Goal: Task Accomplishment & Management: Manage account settings

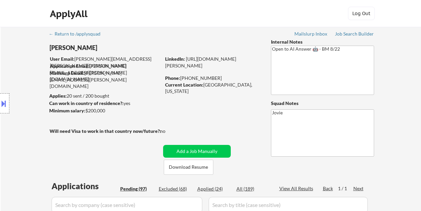
select select ""pending""
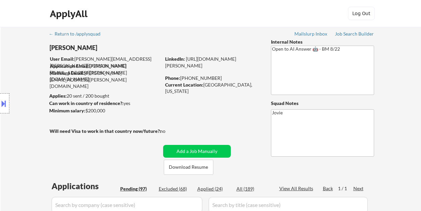
select select ""pending""
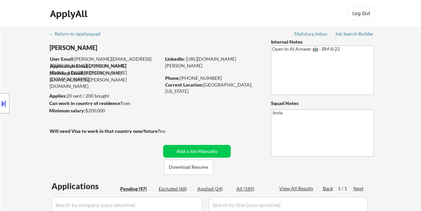
select select ""pending""
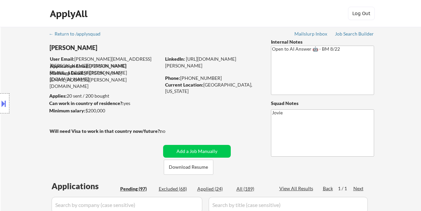
select select ""pending""
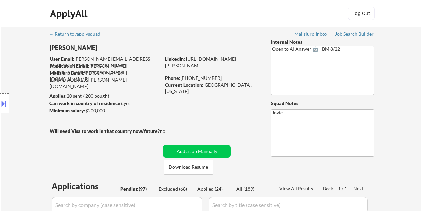
select select ""pending""
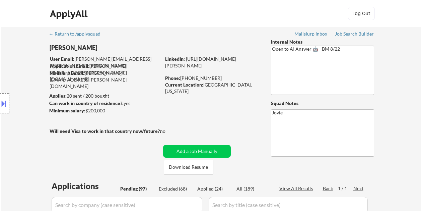
select select ""pending""
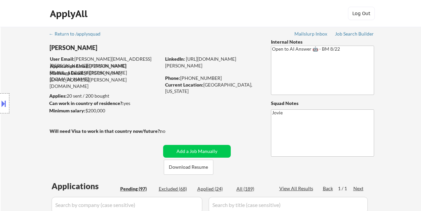
select select ""pending""
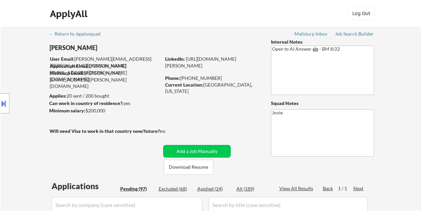
select select ""pending""
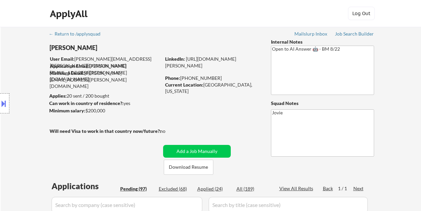
select select ""pending""
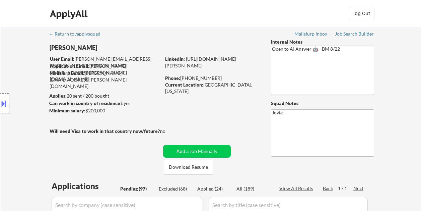
select select ""pending""
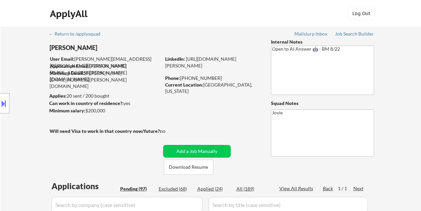
select select ""pending""
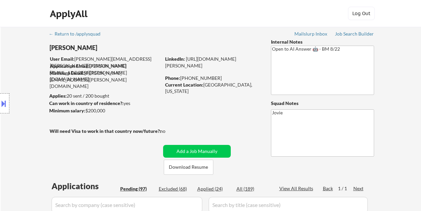
select select ""pending""
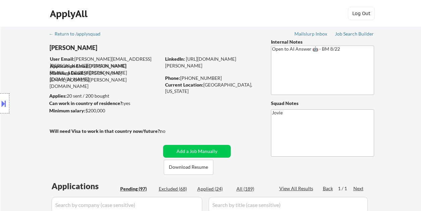
select select ""pending""
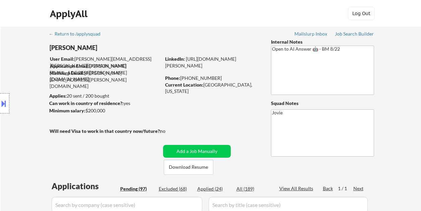
select select ""pending""
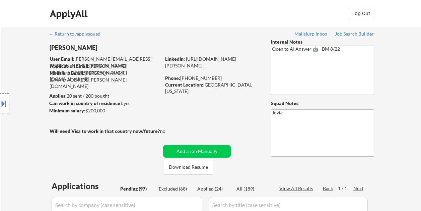
select select ""pending""
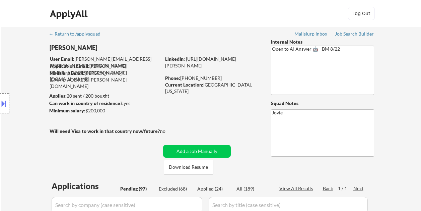
select select ""pending""
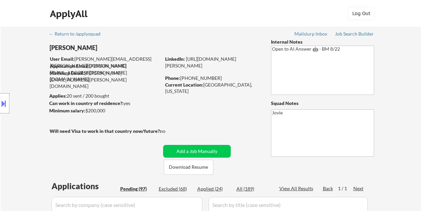
select select ""pending""
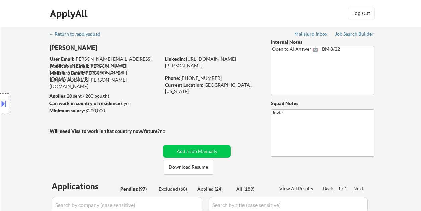
select select ""pending""
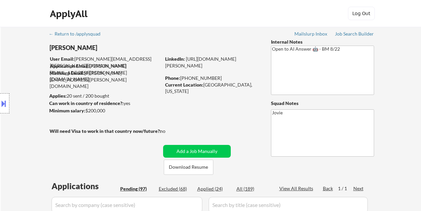
select select ""pending""
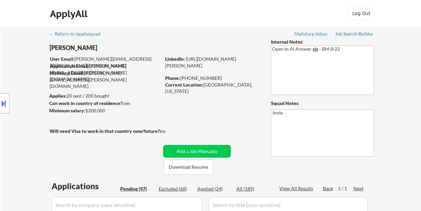
select select ""pending""
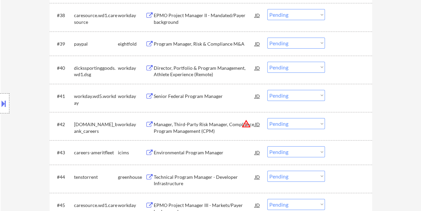
scroll to position [1238, 0]
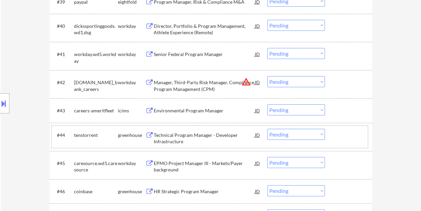
click at [335, 136] on div at bounding box center [348, 135] width 29 height 12
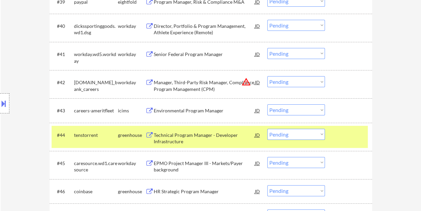
click at [212, 134] on div "Technical Program Manager - Developer Infrastructure" at bounding box center [204, 138] width 101 height 13
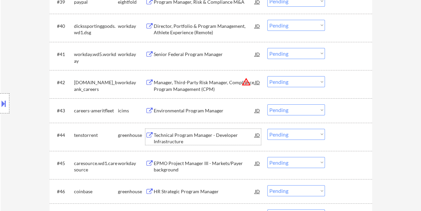
drag, startPoint x: 340, startPoint y: 141, endPoint x: 324, endPoint y: 135, distance: 17.2
click at [340, 141] on div "#44 tenstorrent greenhouse Technical Program Manager - Developer Infrastructure…" at bounding box center [210, 137] width 316 height 22
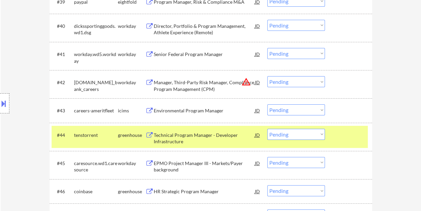
drag, startPoint x: 322, startPoint y: 134, endPoint x: 320, endPoint y: 129, distance: 5.0
click at [321, 134] on select "Choose an option... Pending Applied Excluded (Questions) Excluded (Expired) Exc…" at bounding box center [296, 134] width 58 height 11
click at [267, 129] on select "Choose an option... Pending Applied Excluded (Questions) Excluded (Expired) Exc…" at bounding box center [296, 134] width 58 height 11
select select ""pending""
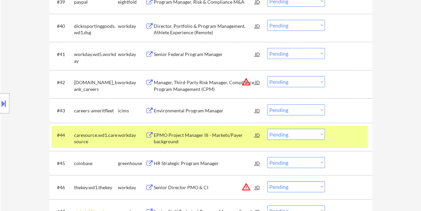
click at [346, 139] on div at bounding box center [348, 135] width 29 height 12
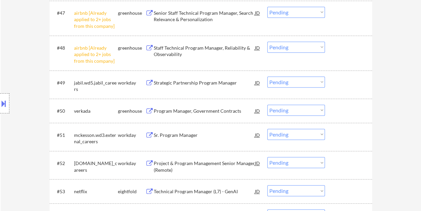
scroll to position [1506, 0]
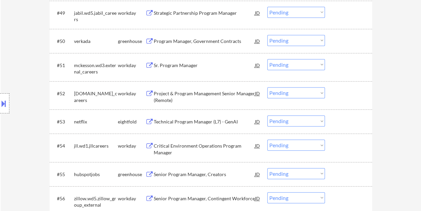
drag, startPoint x: 345, startPoint y: 38, endPoint x: 332, endPoint y: 39, distance: 13.8
click at [345, 38] on div at bounding box center [348, 41] width 29 height 12
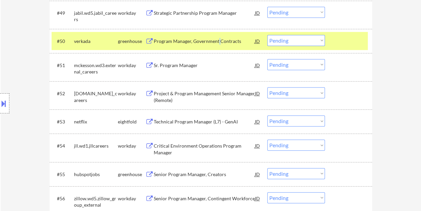
drag, startPoint x: 219, startPoint y: 38, endPoint x: 208, endPoint y: 38, distance: 10.7
click at [216, 38] on div "Program Manager, Government Contracts" at bounding box center [204, 41] width 101 height 7
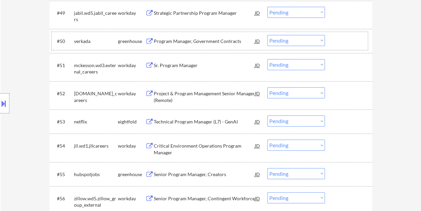
click at [337, 39] on div at bounding box center [348, 41] width 29 height 12
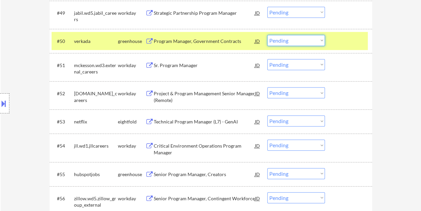
click at [320, 37] on select "Choose an option... Pending Applied Excluded (Questions) Excluded (Expired) Exc…" at bounding box center [296, 40] width 58 height 11
click at [267, 35] on select "Choose an option... Pending Applied Excluded (Questions) Excluded (Expired) Exc…" at bounding box center [296, 40] width 58 height 11
select select ""pending""
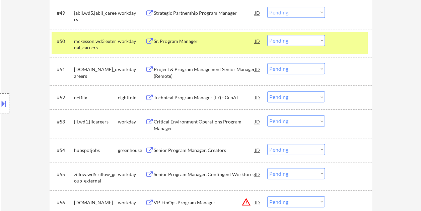
click at [345, 37] on div at bounding box center [348, 41] width 29 height 12
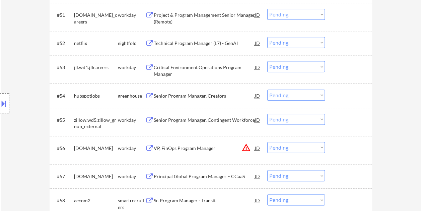
scroll to position [1573, 0]
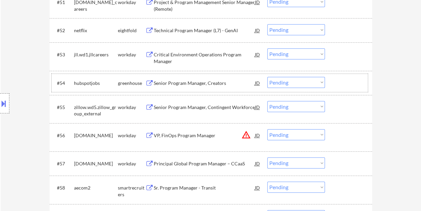
drag, startPoint x: 342, startPoint y: 85, endPoint x: 252, endPoint y: 77, distance: 91.0
click at [342, 85] on div at bounding box center [348, 83] width 29 height 12
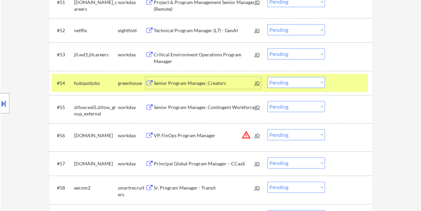
click at [194, 82] on div "Senior Program Manager, Creators" at bounding box center [204, 83] width 101 height 7
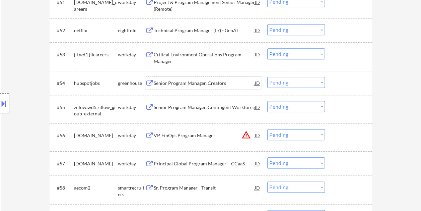
click at [333, 82] on div "#54 hubspotjobs greenhouse Senior Program Manager, Creators JD warning_amber Ch…" at bounding box center [210, 83] width 316 height 18
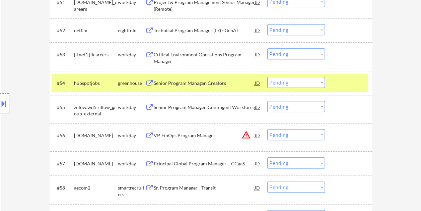
click at [320, 82] on select "Choose an option... Pending Applied Excluded (Questions) Excluded (Expired) Exc…" at bounding box center [296, 82] width 58 height 11
click at [267, 77] on select "Choose an option... Pending Applied Excluded (Questions) Excluded (Expired) Exc…" at bounding box center [296, 82] width 58 height 11
select select ""pending""
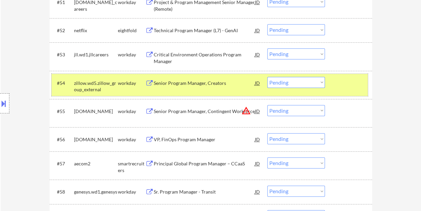
click at [339, 86] on div at bounding box center [348, 83] width 29 height 12
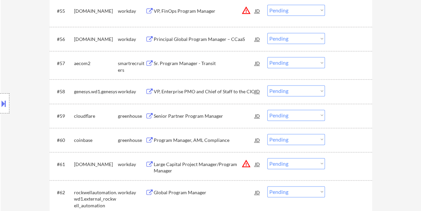
scroll to position [1673, 0]
drag, startPoint x: 332, startPoint y: 62, endPoint x: 275, endPoint y: 63, distance: 57.6
click at [332, 63] on div "#57 aecom2 smartrecruiters Sr. Program Manager - Transit JD warning_amber Choos…" at bounding box center [210, 65] width 316 height 22
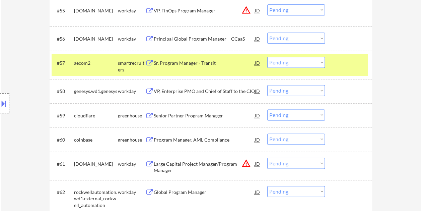
click at [226, 61] on div "Sr. Program Manager - Transit" at bounding box center [204, 63] width 101 height 7
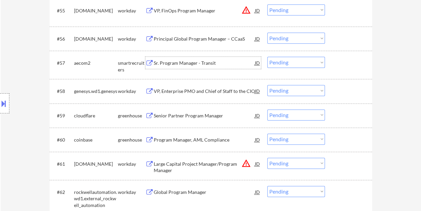
click at [342, 64] on div at bounding box center [348, 63] width 29 height 12
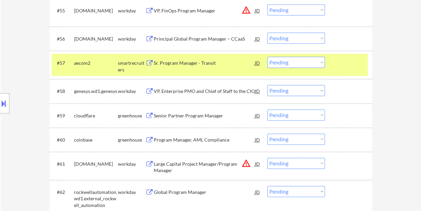
click at [323, 61] on select "Choose an option... Pending Applied Excluded (Questions) Excluded (Expired) Exc…" at bounding box center [296, 62] width 58 height 11
click at [267, 57] on select "Choose an option... Pending Applied Excluded (Questions) Excluded (Expired) Exc…" at bounding box center [296, 62] width 58 height 11
select select ""pending""
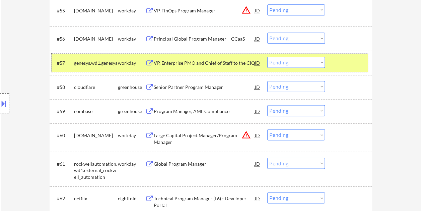
click at [340, 60] on div at bounding box center [348, 63] width 29 height 12
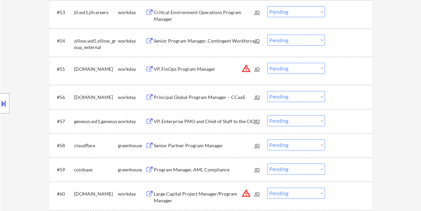
scroll to position [1606, 0]
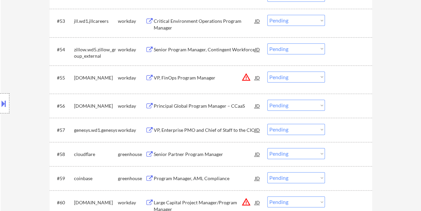
click at [351, 158] on div at bounding box center [348, 154] width 29 height 12
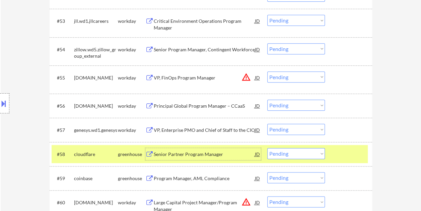
click at [183, 153] on div "Senior Partner Program Manager" at bounding box center [204, 154] width 101 height 7
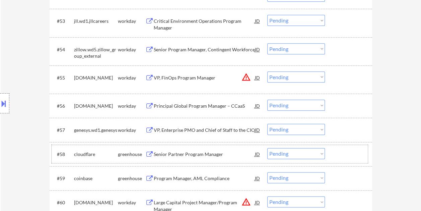
click at [335, 155] on div at bounding box center [348, 154] width 29 height 12
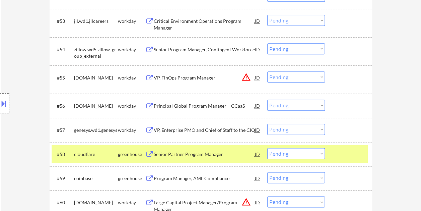
click at [322, 152] on select "Choose an option... Pending Applied Excluded (Questions) Excluded (Expired) Exc…" at bounding box center [296, 153] width 58 height 11
click at [267, 148] on select "Choose an option... Pending Applied Excluded (Questions) Excluded (Expired) Exc…" at bounding box center [296, 153] width 58 height 11
select select ""pending""
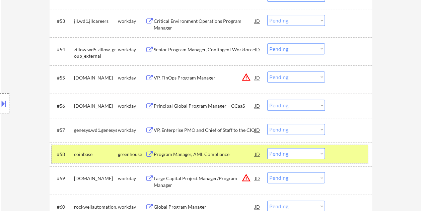
click at [339, 154] on div at bounding box center [348, 154] width 29 height 12
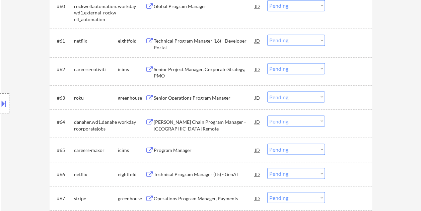
scroll to position [1807, 0]
drag, startPoint x: 352, startPoint y: 94, endPoint x: 337, endPoint y: 95, distance: 15.4
click at [349, 94] on div at bounding box center [348, 96] width 29 height 12
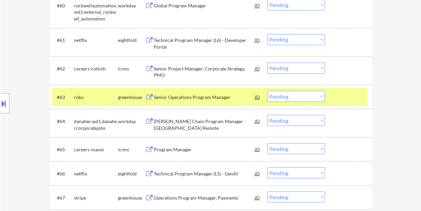
click at [224, 101] on div "Senior Operations Program Manager" at bounding box center [204, 96] width 101 height 12
click at [339, 100] on div at bounding box center [348, 96] width 29 height 12
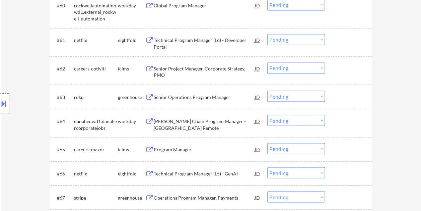
click at [341, 94] on div at bounding box center [348, 96] width 29 height 12
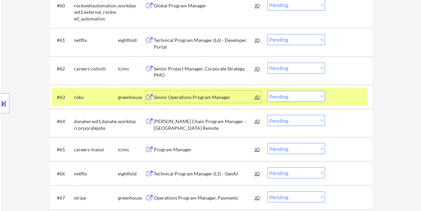
click at [215, 98] on div "Senior Operations Program Manager" at bounding box center [204, 96] width 101 height 7
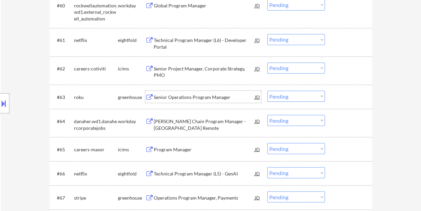
click at [336, 92] on div at bounding box center [348, 96] width 29 height 12
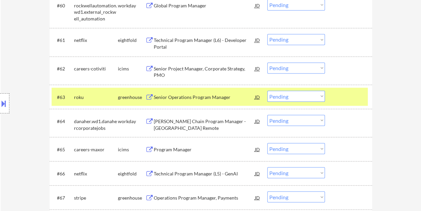
click at [320, 94] on select "Choose an option... Pending Applied Excluded (Questions) Excluded (Expired) Exc…" at bounding box center [296, 95] width 58 height 11
click at [267, 90] on select "Choose an option... Pending Applied Excluded (Questions) Excluded (Expired) Exc…" at bounding box center [296, 95] width 58 height 11
select select ""pending""
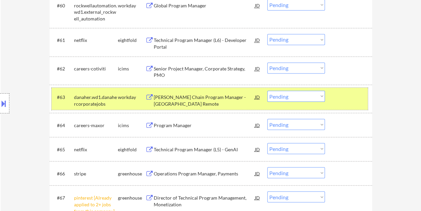
drag, startPoint x: 349, startPoint y: 90, endPoint x: 346, endPoint y: 95, distance: 5.7
click at [348, 91] on div "#63 danaher.wd1.danahercorporatejobs workday AI Supply Chain Program Manager - …" at bounding box center [210, 98] width 316 height 22
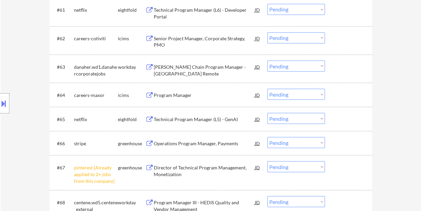
scroll to position [1874, 0]
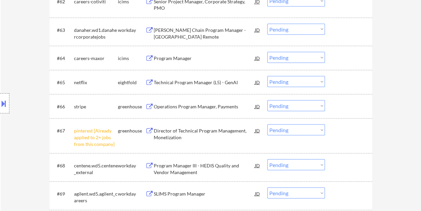
click at [342, 91] on div "#65 netflix eightfold Technical Program Manager (L5) - GenAI JD warning_amber C…" at bounding box center [211, 82] width 322 height 24
click at [348, 112] on div "#66 stripe greenhouse Operations Program Manager, Payments JD warning_amber Cho…" at bounding box center [210, 106] width 316 height 18
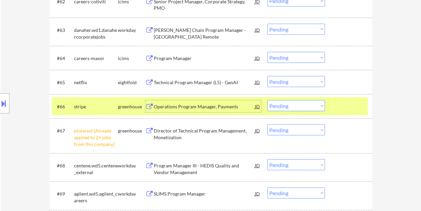
click at [199, 101] on div "Operations Program Manager, Payments" at bounding box center [204, 106] width 101 height 12
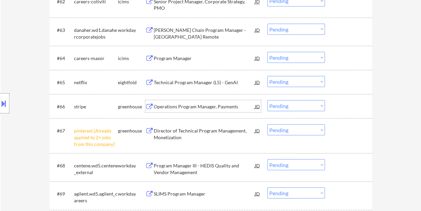
click at [339, 108] on div at bounding box center [348, 106] width 29 height 12
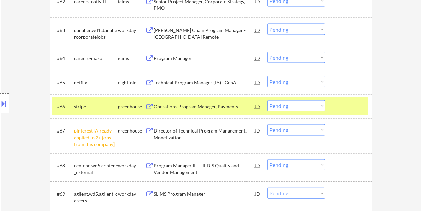
click at [320, 106] on select "Choose an option... Pending Applied Excluded (Questions) Excluded (Expired) Exc…" at bounding box center [296, 105] width 58 height 11
click at [267, 100] on select "Choose an option... Pending Applied Excluded (Questions) Excluded (Expired) Exc…" at bounding box center [296, 105] width 58 height 11
select select ""pending""
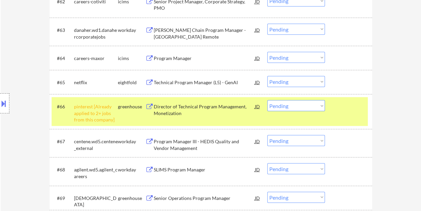
scroll to position [1908, 0]
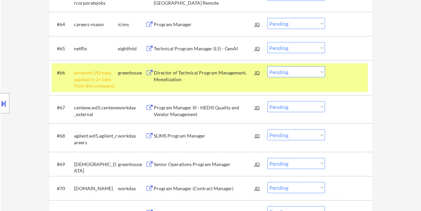
click at [354, 73] on div at bounding box center [348, 72] width 29 height 12
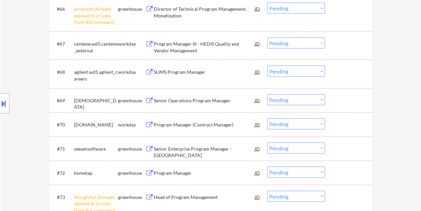
scroll to position [2008, 0]
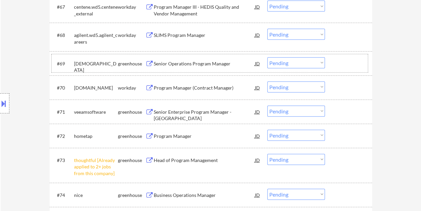
click at [346, 66] on div at bounding box center [348, 63] width 29 height 12
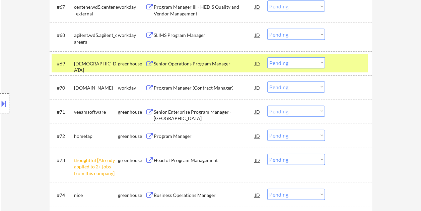
click at [353, 71] on div "#69 samsara greenhouse Senior Operations Program Manager JD warning_amber Choos…" at bounding box center [210, 63] width 316 height 18
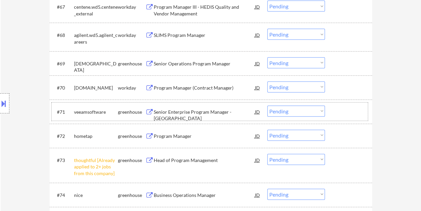
drag, startPoint x: 342, startPoint y: 112, endPoint x: 271, endPoint y: 110, distance: 71.0
click at [342, 113] on div at bounding box center [348, 111] width 29 height 12
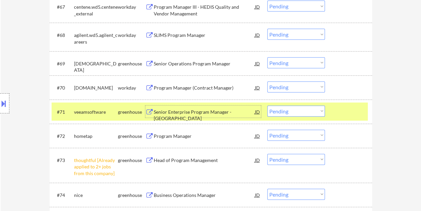
click at [198, 110] on div "Senior Enterprise Program Manager - Americas" at bounding box center [204, 114] width 101 height 13
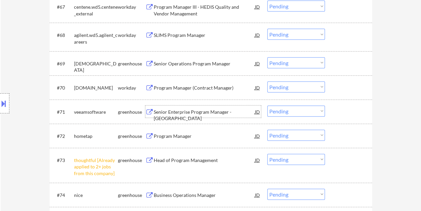
drag, startPoint x: 338, startPoint y: 111, endPoint x: 316, endPoint y: 109, distance: 21.9
click at [337, 111] on div at bounding box center [348, 111] width 29 height 12
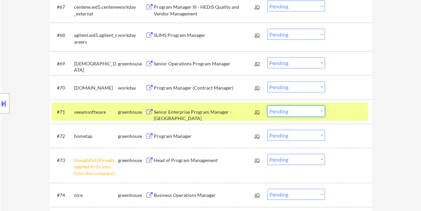
click at [315, 108] on select "Choose an option... Pending Applied Excluded (Questions) Excluded (Expired) Exc…" at bounding box center [296, 110] width 58 height 11
click at [267, 105] on select "Choose an option... Pending Applied Excluded (Questions) Excluded (Expired) Exc…" at bounding box center [296, 110] width 58 height 11
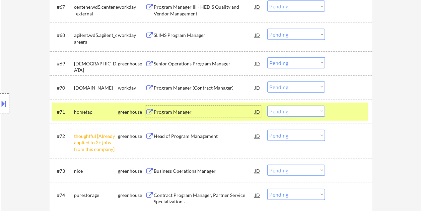
click at [177, 107] on div "Program Manager" at bounding box center [204, 111] width 101 height 12
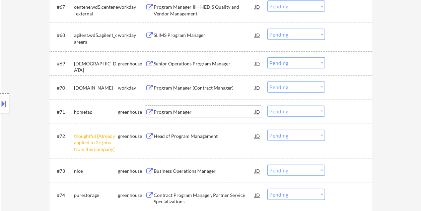
click at [343, 115] on div at bounding box center [348, 111] width 29 height 12
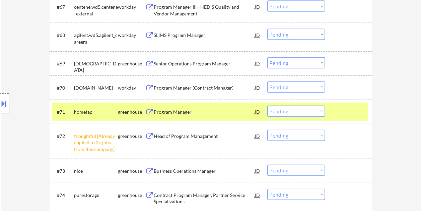
click at [320, 112] on select "Choose an option... Pending Applied Excluded (Questions) Excluded (Expired) Exc…" at bounding box center [296, 110] width 58 height 11
click at [267, 105] on select "Choose an option... Pending Applied Excluded (Questions) Excluded (Expired) Exc…" at bounding box center [296, 110] width 58 height 11
select select ""pending""
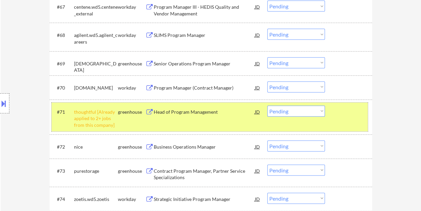
click at [351, 115] on div at bounding box center [348, 111] width 29 height 12
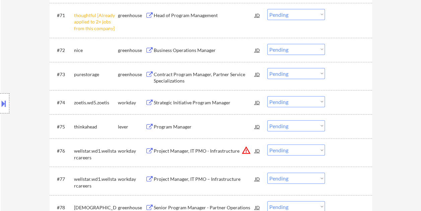
scroll to position [2108, 0]
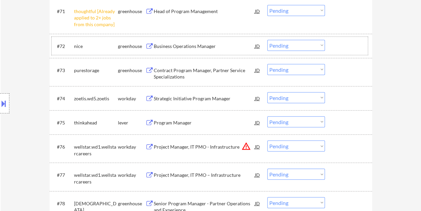
click at [339, 51] on div at bounding box center [348, 46] width 29 height 12
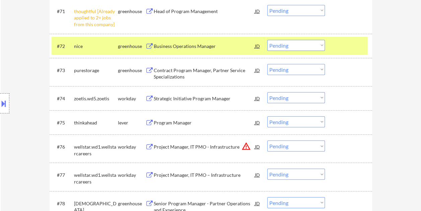
click at [216, 48] on div "Business Operations Manager" at bounding box center [204, 46] width 101 height 7
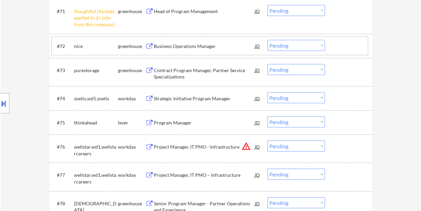
click at [335, 40] on div at bounding box center [348, 46] width 29 height 12
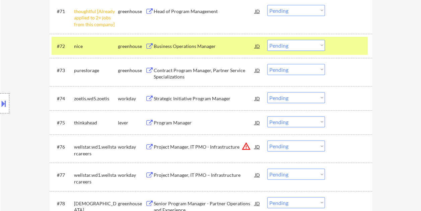
click at [320, 43] on select "Choose an option... Pending Applied Excluded (Questions) Excluded (Expired) Exc…" at bounding box center [296, 45] width 58 height 11
click at [267, 40] on select "Choose an option... Pending Applied Excluded (Questions) Excluded (Expired) Exc…" at bounding box center [296, 45] width 58 height 11
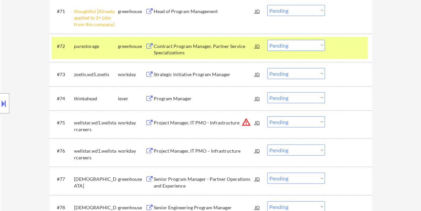
click at [341, 43] on div at bounding box center [348, 46] width 29 height 12
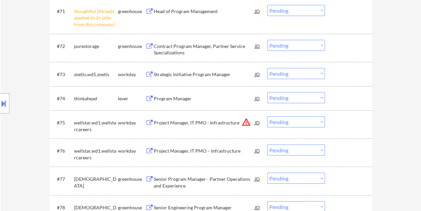
drag, startPoint x: 346, startPoint y: 48, endPoint x: 281, endPoint y: 49, distance: 65.6
click at [347, 48] on div at bounding box center [348, 46] width 29 height 12
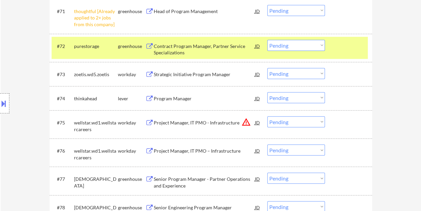
click at [229, 47] on div "Contract Program Manager, Partner Service Specializations" at bounding box center [204, 49] width 101 height 13
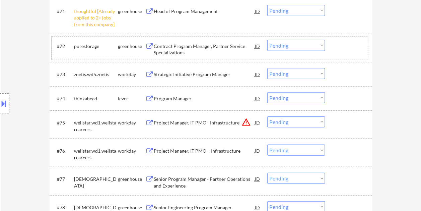
click at [331, 40] on div "#72 purestorage greenhouse Contract Program Manager, Partner Service Specializa…" at bounding box center [210, 48] width 316 height 22
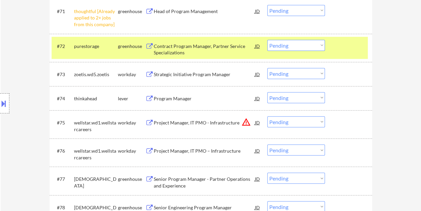
drag, startPoint x: 322, startPoint y: 45, endPoint x: 318, endPoint y: 44, distance: 3.7
click at [322, 45] on select "Choose an option... Pending Applied Excluded (Questions) Excluded (Expired) Exc…" at bounding box center [296, 45] width 58 height 11
click at [267, 40] on select "Choose an option... Pending Applied Excluded (Questions) Excluded (Expired) Exc…" at bounding box center [296, 45] width 58 height 11
select select ""pending""
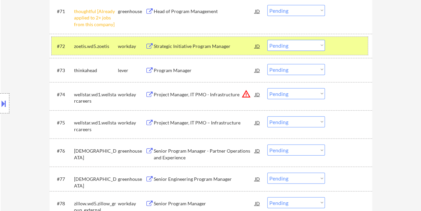
click at [344, 42] on div at bounding box center [348, 46] width 29 height 12
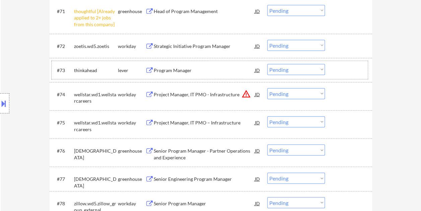
drag, startPoint x: 338, startPoint y: 67, endPoint x: 281, endPoint y: 71, distance: 57.0
click at [338, 68] on div at bounding box center [348, 70] width 29 height 12
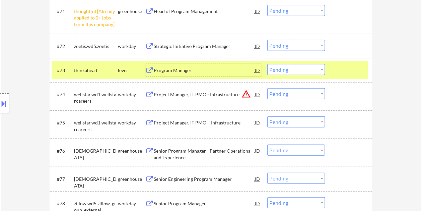
click at [191, 70] on div "Program Manager" at bounding box center [204, 70] width 101 height 7
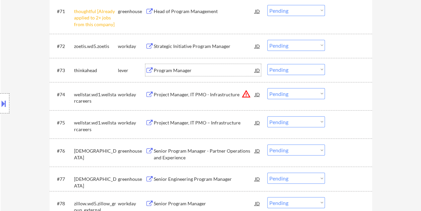
click at [329, 71] on div "#73 thinkahead lever Program Manager JD warning_amber Choose an option... Pendi…" at bounding box center [210, 70] width 316 height 18
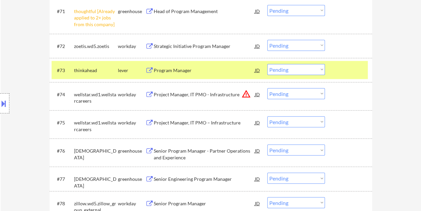
click at [318, 70] on select "Choose an option... Pending Applied Excluded (Questions) Excluded (Expired) Exc…" at bounding box center [296, 69] width 58 height 11
click at [267, 64] on select "Choose an option... Pending Applied Excluded (Questions) Excluded (Expired) Exc…" at bounding box center [296, 69] width 58 height 11
select select ""pending""
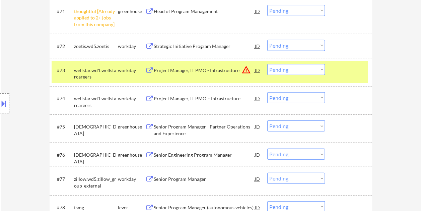
click at [339, 73] on div at bounding box center [348, 70] width 29 height 12
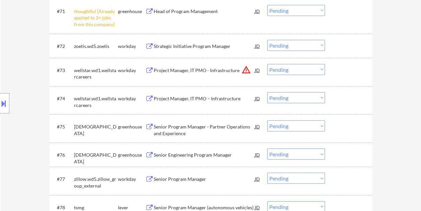
click at [342, 126] on div at bounding box center [348, 126] width 29 height 12
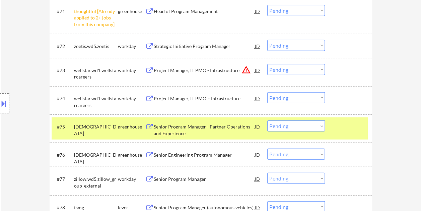
click at [345, 127] on div at bounding box center [348, 126] width 29 height 12
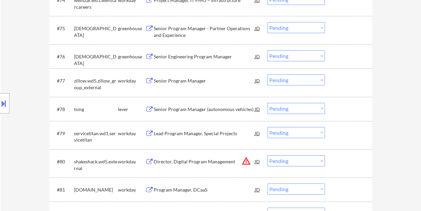
scroll to position [2209, 0]
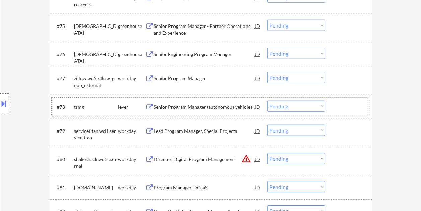
drag, startPoint x: 343, startPoint y: 108, endPoint x: 273, endPoint y: 106, distance: 70.7
click at [343, 108] on div at bounding box center [348, 106] width 29 height 12
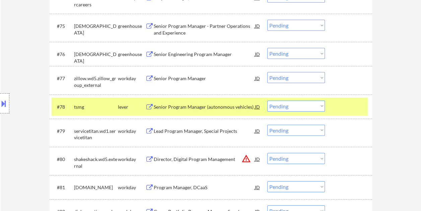
click at [204, 108] on div "Senior Program Manager (autonomous vehicles)" at bounding box center [204, 106] width 101 height 7
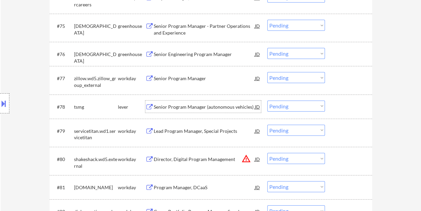
click at [348, 104] on div at bounding box center [348, 106] width 29 height 12
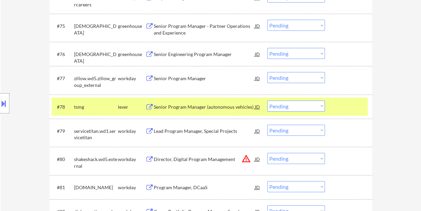
click at [315, 103] on select "Choose an option... Pending Applied Excluded (Questions) Excluded (Expired) Exc…" at bounding box center [296, 105] width 58 height 11
click at [267, 100] on select "Choose an option... Pending Applied Excluded (Questions) Excluded (Expired) Exc…" at bounding box center [296, 105] width 58 height 11
select select ""pending""
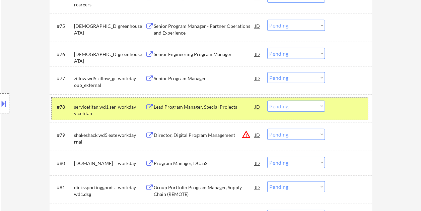
click at [348, 104] on div at bounding box center [348, 106] width 29 height 12
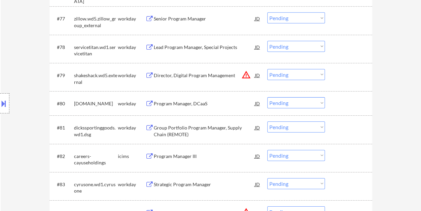
scroll to position [2343, 0]
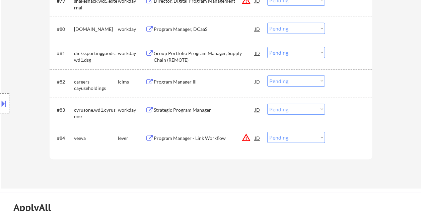
click at [343, 138] on div at bounding box center [348, 138] width 29 height 12
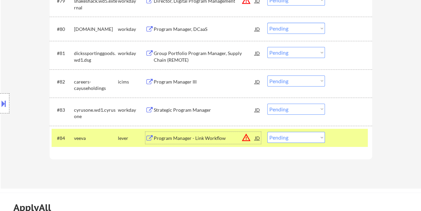
click at [196, 137] on div "Program Manager - Link Workflow" at bounding box center [204, 138] width 101 height 7
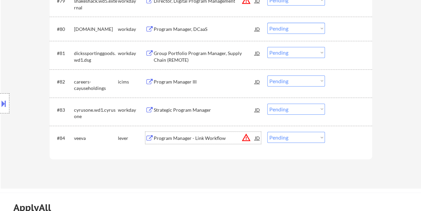
click at [335, 140] on div at bounding box center [348, 138] width 29 height 12
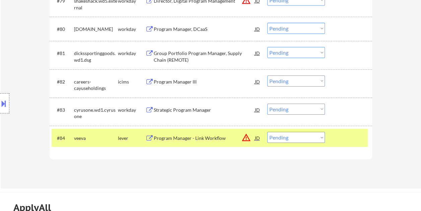
click at [317, 138] on select "Choose an option... Pending Applied Excluded (Questions) Excluded (Expired) Exc…" at bounding box center [296, 137] width 58 height 11
select select ""excluded__location_""
click at [267, 132] on select "Choose an option... Pending Applied Excluded (Questions) Excluded (Expired) Exc…" at bounding box center [296, 137] width 58 height 11
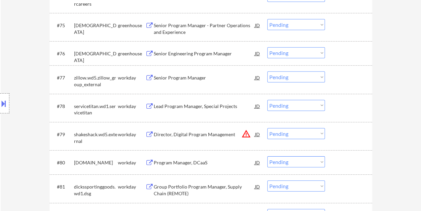
scroll to position [2209, 0]
click at [335, 46] on div "#76 samsara greenhouse Senior Engineering Program Manager JD warning_amber Choo…" at bounding box center [210, 54] width 316 height 18
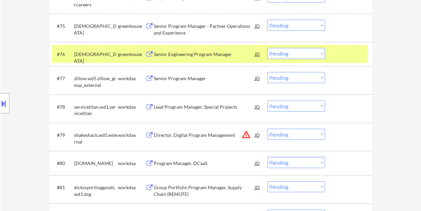
click at [192, 57] on div "Senior Engineering Program Manager" at bounding box center [204, 54] width 101 height 7
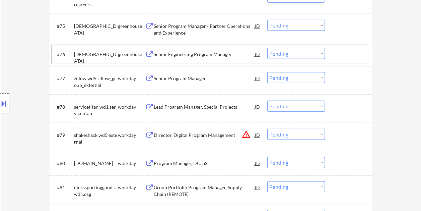
drag, startPoint x: 339, startPoint y: 52, endPoint x: 339, endPoint y: 57, distance: 4.7
click at [339, 52] on div at bounding box center [348, 54] width 29 height 12
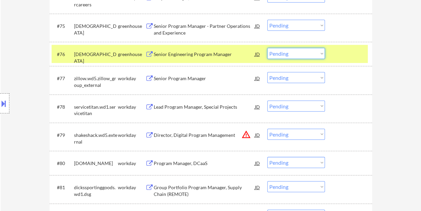
click at [314, 52] on select "Choose an option... Pending Applied Excluded (Questions) Excluded (Expired) Exc…" at bounding box center [296, 53] width 58 height 11
click at [267, 48] on select "Choose an option... Pending Applied Excluded (Questions) Excluded (Expired) Exc…" at bounding box center [296, 53] width 58 height 11
select select ""pending""
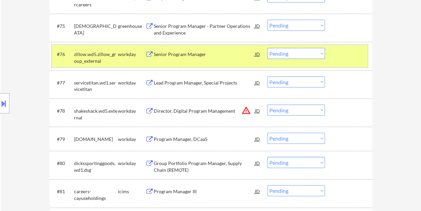
click at [331, 52] on div "#76 zillow.wd5.zillow_group_external workday Senior Program Manager JD warning_…" at bounding box center [210, 56] width 316 height 22
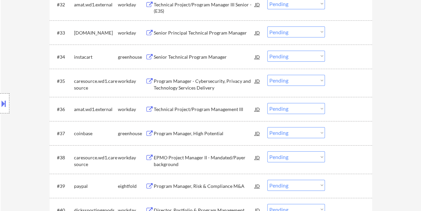
scroll to position [1037, 0]
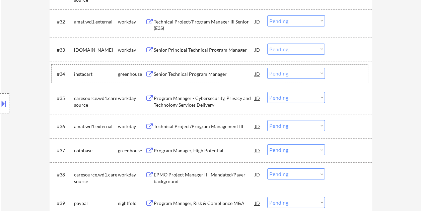
click at [341, 73] on div at bounding box center [348, 74] width 29 height 12
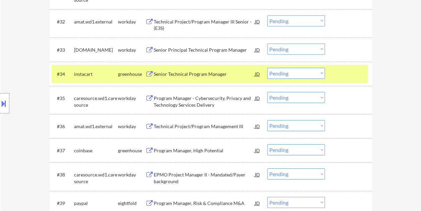
click at [213, 70] on div "Senior Technical Program Manager" at bounding box center [204, 74] width 101 height 12
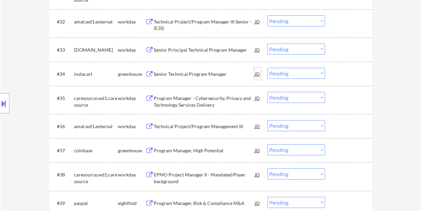
click at [258, 73] on div "JD" at bounding box center [257, 74] width 7 height 12
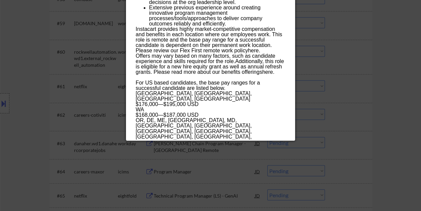
scroll to position [1774, 0]
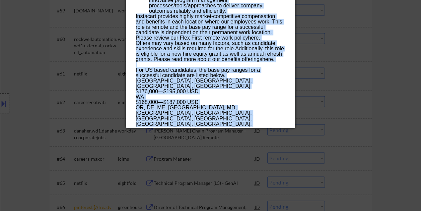
drag, startPoint x: 135, startPoint y: 27, endPoint x: 255, endPoint y: 122, distance: 152.8
copy div "Senior Technical Program Manager instacart United States - Remote AI Location C…"
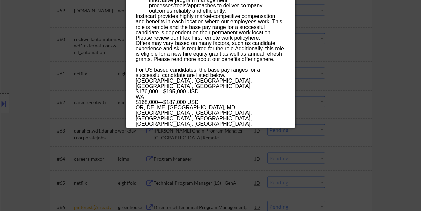
click at [398, 84] on div at bounding box center [210, 105] width 421 height 211
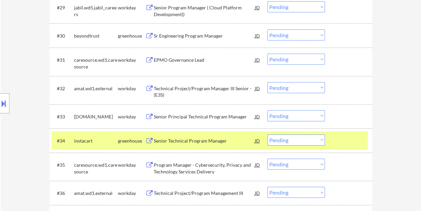
scroll to position [971, 0]
click at [319, 140] on select "Choose an option... Pending Applied Excluded (Questions) Excluded (Expired) Exc…" at bounding box center [296, 140] width 58 height 11
click at [267, 135] on select "Choose an option... Pending Applied Excluded (Questions) Excluded (Expired) Exc…" at bounding box center [296, 140] width 58 height 11
select select ""pending""
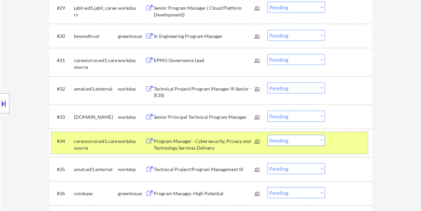
click at [347, 143] on div at bounding box center [348, 141] width 29 height 12
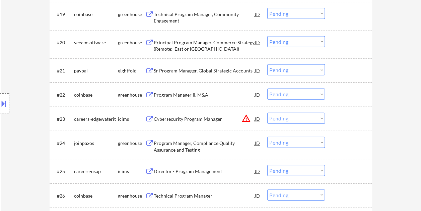
scroll to position [669, 0]
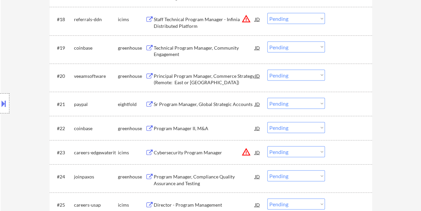
drag, startPoint x: 357, startPoint y: 72, endPoint x: 345, endPoint y: 74, distance: 11.8
click at [357, 73] on div at bounding box center [348, 76] width 29 height 12
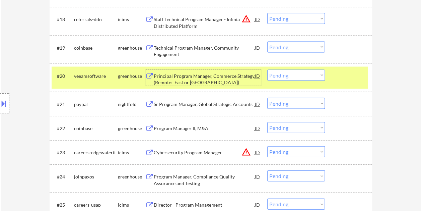
click at [225, 79] on div "Principal Program Manager, Commerce Strategy (Remote: East or Central US)" at bounding box center [204, 79] width 101 height 13
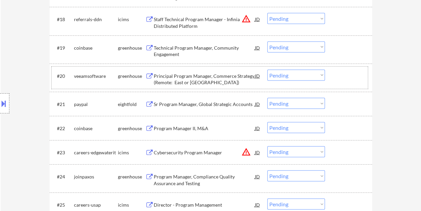
click at [333, 75] on div "#20 veeamsoftware greenhouse Principal Program Manager, Commerce Strategy (Remo…" at bounding box center [210, 78] width 316 height 22
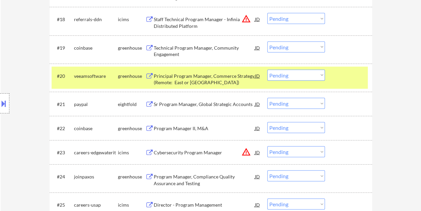
click at [321, 75] on select "Choose an option... Pending Applied Excluded (Questions) Excluded (Expired) Exc…" at bounding box center [296, 75] width 58 height 11
click at [267, 70] on select "Choose an option... Pending Applied Excluded (Questions) Excluded (Expired) Exc…" at bounding box center [296, 75] width 58 height 11
select select ""pending""
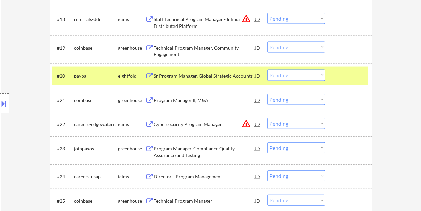
click at [330, 73] on div "#20 paypal eightfold Sr Program Manager, Global Strategic Accounts JD warning_a…" at bounding box center [210, 76] width 316 height 18
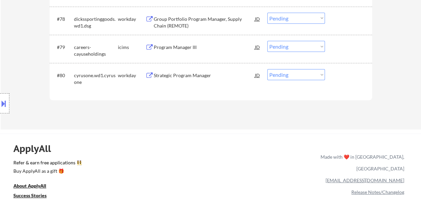
scroll to position [2242, 0]
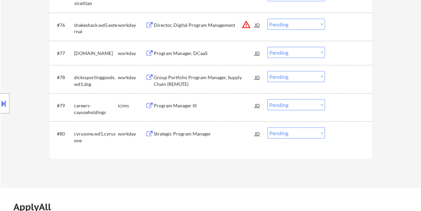
drag, startPoint x: 348, startPoint y: 132, endPoint x: 283, endPoint y: 141, distance: 65.3
click at [348, 132] on div at bounding box center [348, 133] width 29 height 12
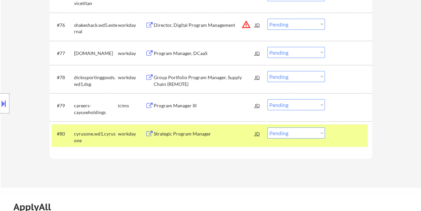
click at [223, 132] on div "Strategic Program Manager" at bounding box center [204, 133] width 101 height 7
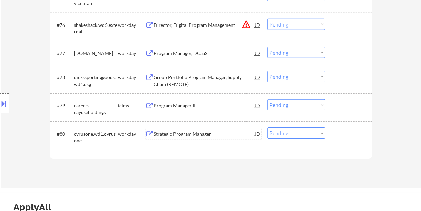
click at [342, 133] on div at bounding box center [348, 133] width 29 height 12
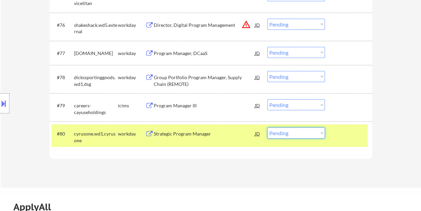
click at [316, 133] on select "Choose an option... Pending Applied Excluded (Questions) Excluded (Expired) Exc…" at bounding box center [296, 132] width 58 height 11
select select ""excluded__bad_match_""
click at [267, 127] on select "Choose an option... Pending Applied Excluded (Questions) Excluded (Expired) Exc…" at bounding box center [296, 132] width 58 height 11
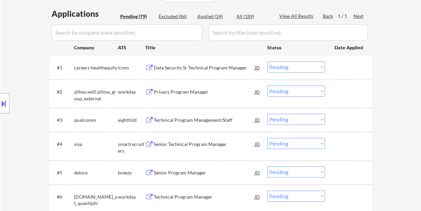
scroll to position [201, 0]
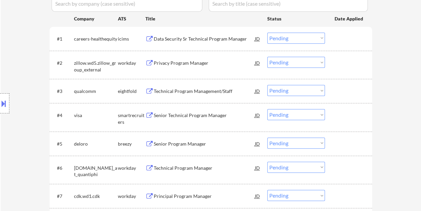
drag, startPoint x: 335, startPoint y: 110, endPoint x: 320, endPoint y: 115, distance: 15.7
click at [335, 110] on div at bounding box center [348, 115] width 29 height 12
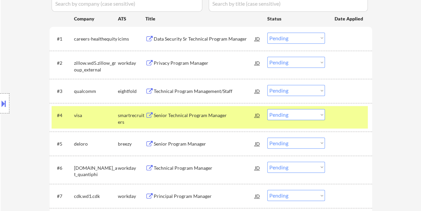
click at [344, 118] on div at bounding box center [348, 115] width 29 height 12
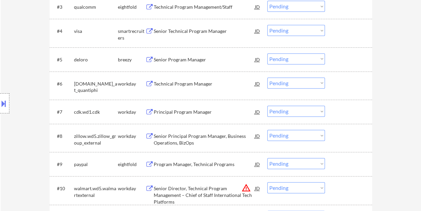
scroll to position [301, 0]
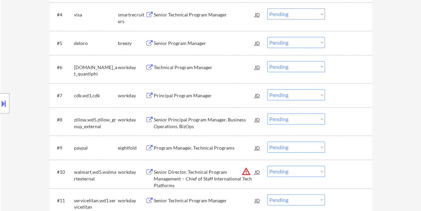
click at [344, 69] on div at bounding box center [348, 67] width 29 height 12
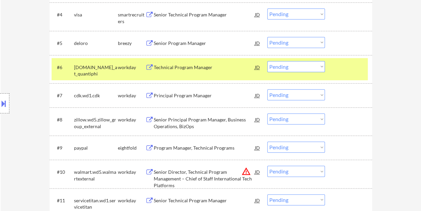
click at [351, 75] on div "#6 quantiphi.wd1.careers_at_quantiphi workday Technical Program Manager JD Choo…" at bounding box center [210, 69] width 316 height 22
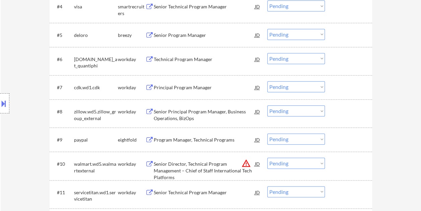
scroll to position [335, 0]
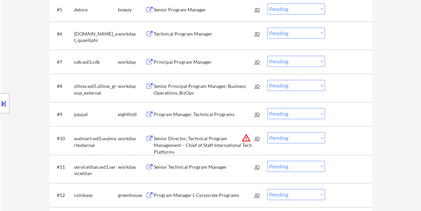
click at [343, 62] on div at bounding box center [348, 62] width 29 height 12
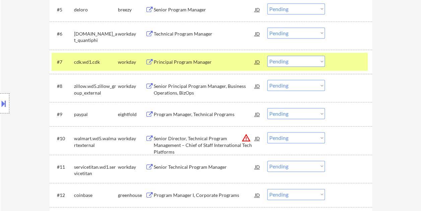
click at [198, 63] on div "Principal Program Manager" at bounding box center [204, 62] width 101 height 7
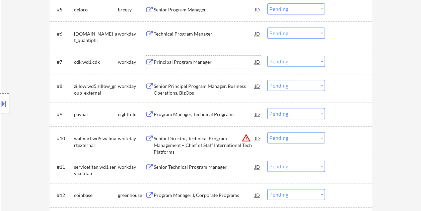
drag, startPoint x: 343, startPoint y: 61, endPoint x: 319, endPoint y: 59, distance: 23.9
click at [343, 61] on div at bounding box center [348, 62] width 29 height 12
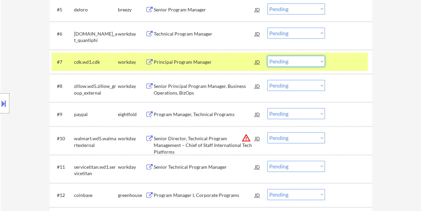
click at [317, 58] on select "Choose an option... Pending Applied Excluded (Questions) Excluded (Expired) Exc…" at bounding box center [296, 61] width 58 height 11
click at [267, 56] on select "Choose an option... Pending Applied Excluded (Questions) Excluded (Expired) Exc…" at bounding box center [296, 61] width 58 height 11
select select ""pending""
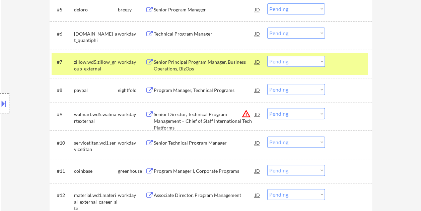
click at [357, 62] on div at bounding box center [348, 62] width 29 height 12
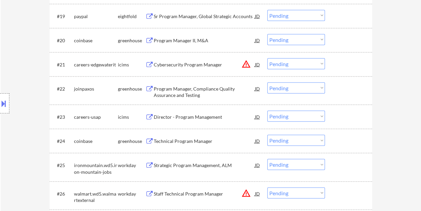
scroll to position [736, 0]
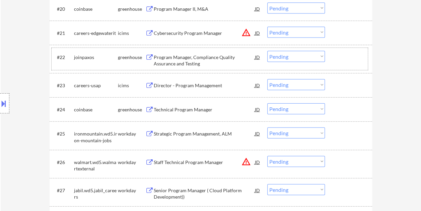
click at [341, 56] on div at bounding box center [348, 57] width 29 height 12
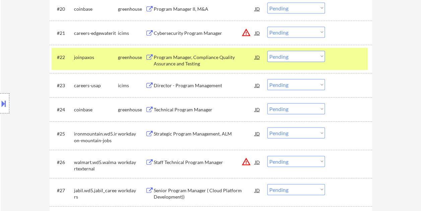
click at [202, 58] on div "Program Manager, Compliance Quality Assurance and Testing" at bounding box center [204, 60] width 101 height 13
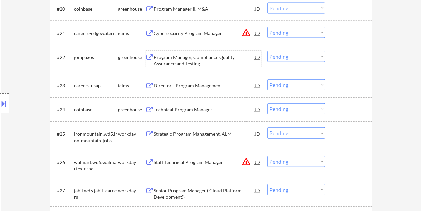
click at [256, 60] on div "JD" at bounding box center [257, 57] width 7 height 12
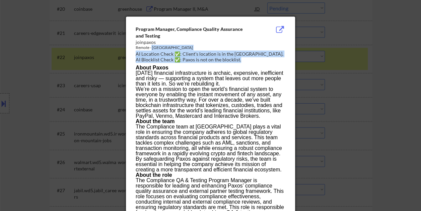
drag, startPoint x: 135, startPoint y: 25, endPoint x: 152, endPoint y: 50, distance: 30.1
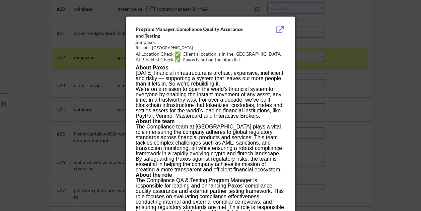
drag, startPoint x: 152, startPoint y: 50, endPoint x: 137, endPoint y: 35, distance: 21.1
click at [137, 35] on div "Program Manager, Compliance Quality Assurance and Testing" at bounding box center [194, 32] width 116 height 13
drag, startPoint x: 137, startPoint y: 35, endPoint x: 133, endPoint y: 27, distance: 9.4
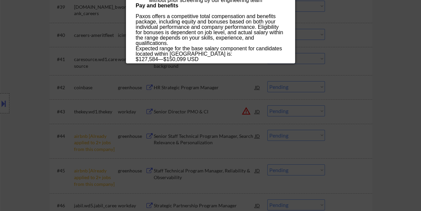
scroll to position [1238, 0]
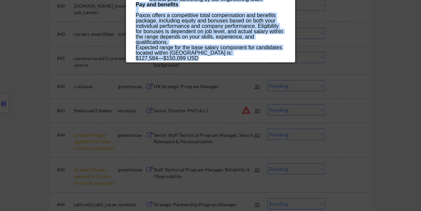
drag, startPoint x: 136, startPoint y: 28, endPoint x: 213, endPoint y: 61, distance: 84.0
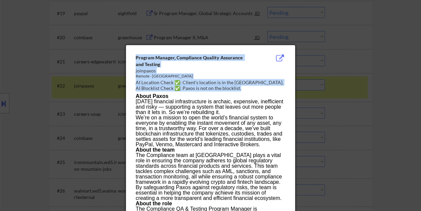
scroll to position [703, 0]
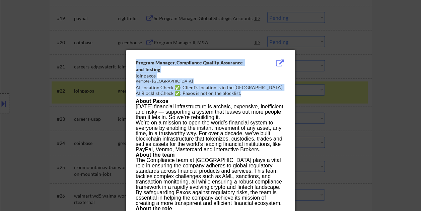
click at [195, 73] on div "joinpaxos" at bounding box center [194, 75] width 116 height 7
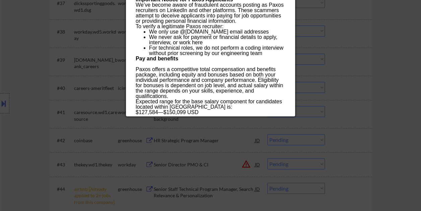
scroll to position [1238, 0]
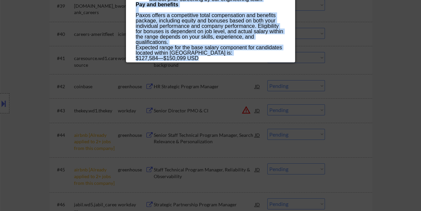
drag, startPoint x: 136, startPoint y: 60, endPoint x: 214, endPoint y: 58, distance: 78.7
copy div "Program Manager, Compliance Quality Assurance and Testing joinpaxos Remote - Un…"
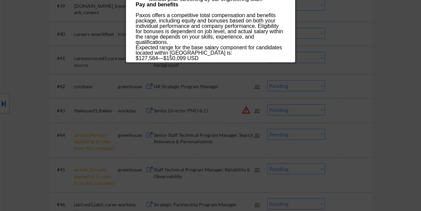
click at [390, 69] on div at bounding box center [210, 105] width 421 height 211
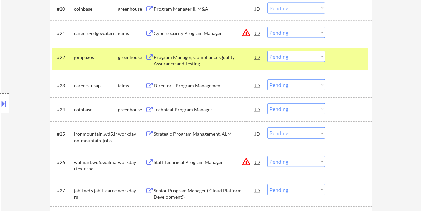
scroll to position [703, 0]
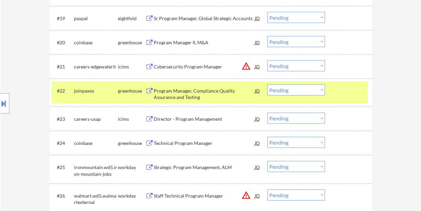
click at [320, 90] on select "Choose an option... Pending Applied Excluded (Questions) Excluded (Expired) Exc…" at bounding box center [296, 89] width 58 height 11
click at [267, 84] on select "Choose an option... Pending Applied Excluded (Questions) Excluded (Expired) Exc…" at bounding box center [296, 89] width 58 height 11
select select ""pending""
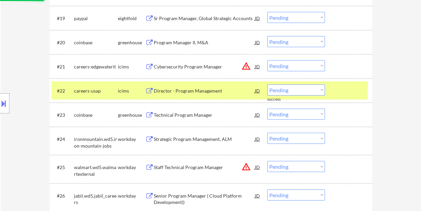
click at [347, 93] on div at bounding box center [348, 90] width 29 height 12
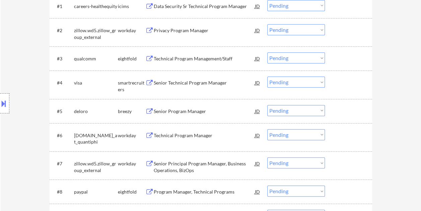
scroll to position [201, 0]
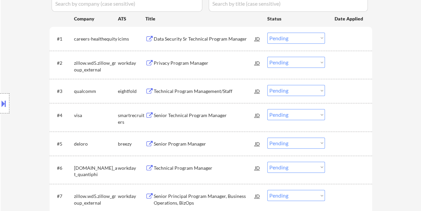
click at [344, 113] on div at bounding box center [348, 115] width 29 height 12
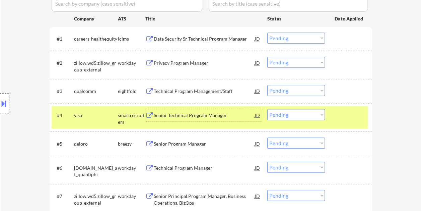
click at [204, 116] on div "Senior Technical Program Manager" at bounding box center [204, 115] width 101 height 7
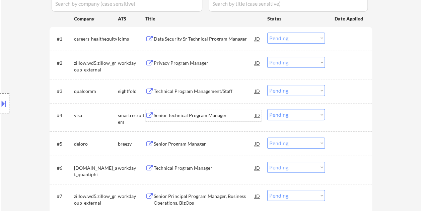
click at [338, 117] on div at bounding box center [348, 115] width 29 height 12
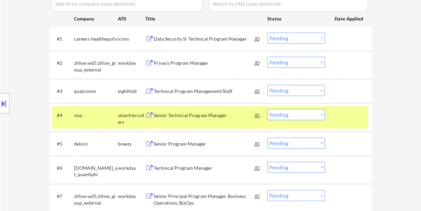
click at [322, 114] on select "Choose an option... Pending Applied Excluded (Questions) Excluded (Expired) Exc…" at bounding box center [296, 114] width 58 height 11
click at [267, 109] on select "Choose an option... Pending Applied Excluded (Questions) Excluded (Expired) Exc…" at bounding box center [296, 114] width 58 height 11
select select ""pending""
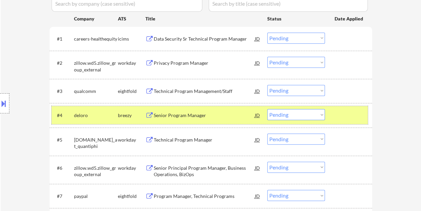
click at [335, 112] on div at bounding box center [348, 115] width 29 height 12
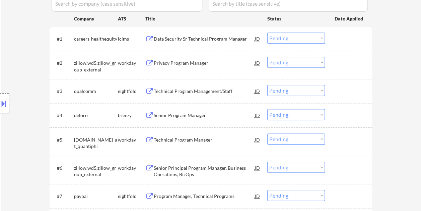
click at [340, 67] on div at bounding box center [348, 63] width 29 height 12
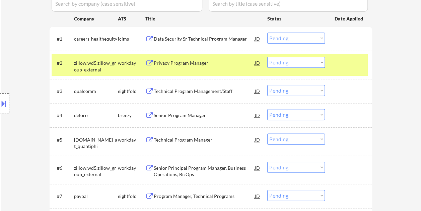
click at [198, 62] on div "Privacy Program Manager" at bounding box center [204, 63] width 101 height 7
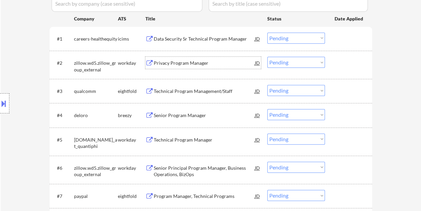
drag, startPoint x: 333, startPoint y: 61, endPoint x: 328, endPoint y: 61, distance: 4.7
click at [333, 61] on div "#2 zillow.wd5.zillow_group_external workday Privacy Program Manager JD Choose a…" at bounding box center [210, 65] width 316 height 22
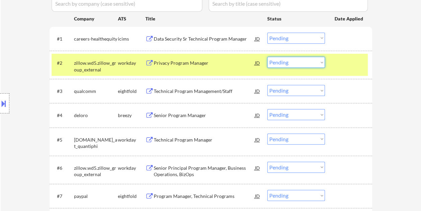
drag, startPoint x: 315, startPoint y: 62, endPoint x: 314, endPoint y: 68, distance: 6.4
click at [315, 62] on select "Choose an option... Pending Applied Excluded (Questions) Excluded (Expired) Exc…" at bounding box center [296, 62] width 58 height 11
click at [267, 57] on select "Choose an option... Pending Applied Excluded (Questions) Excluded (Expired) Exc…" at bounding box center [296, 62] width 58 height 11
select select ""pending""
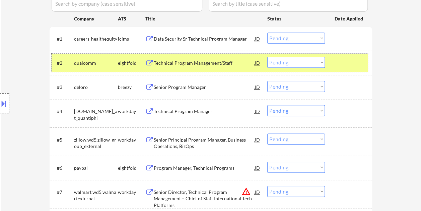
click at [341, 63] on div at bounding box center [348, 63] width 29 height 12
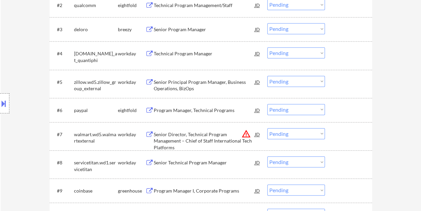
scroll to position [268, 0]
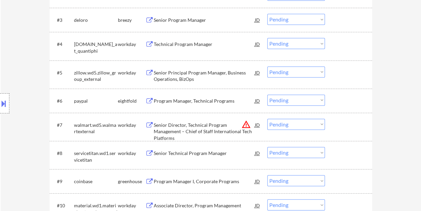
click at [339, 48] on div at bounding box center [348, 44] width 29 height 12
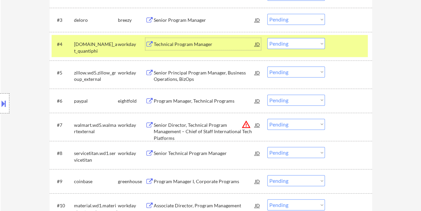
click at [163, 45] on div "Technical Program Manager" at bounding box center [204, 44] width 101 height 7
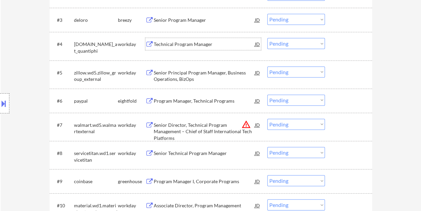
drag, startPoint x: 341, startPoint y: 33, endPoint x: 334, endPoint y: 50, distance: 18.0
click at [341, 36] on div "#4 quantiphi.wd1.careers_at_quantiphi workday Technical Program Manager JD Choo…" at bounding box center [211, 46] width 322 height 28
click at [328, 46] on div "#4 quantiphi.wd1.careers_at_quantiphi workday Technical Program Manager JD Choo…" at bounding box center [210, 46] width 316 height 22
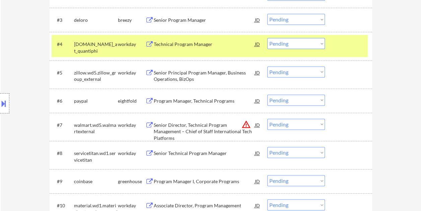
click at [322, 45] on select "Choose an option... Pending Applied Excluded (Questions) Excluded (Expired) Exc…" at bounding box center [296, 43] width 58 height 11
click at [267, 38] on select "Choose an option... Pending Applied Excluded (Questions) Excluded (Expired) Exc…" at bounding box center [296, 43] width 58 height 11
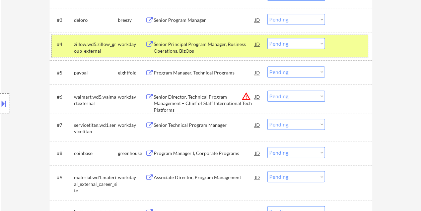
click at [343, 46] on div at bounding box center [348, 44] width 29 height 12
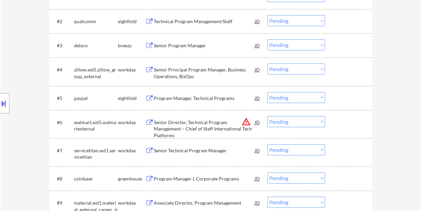
scroll to position [201, 0]
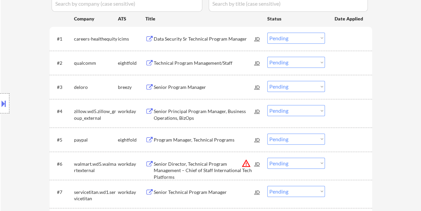
drag, startPoint x: 345, startPoint y: 108, endPoint x: 316, endPoint y: 115, distance: 30.2
click at [345, 109] on div at bounding box center [348, 111] width 29 height 12
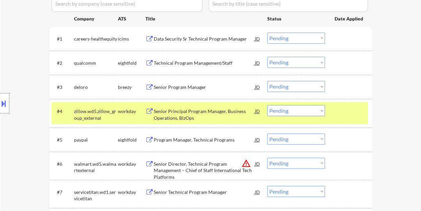
click at [193, 113] on div "Senior Principal Program Manager, Business Operations, BizOps" at bounding box center [204, 114] width 101 height 13
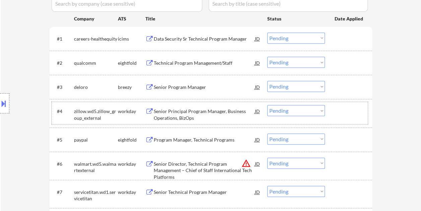
drag, startPoint x: 340, startPoint y: 112, endPoint x: 313, endPoint y: 111, distance: 27.5
click at [340, 112] on div at bounding box center [348, 111] width 29 height 12
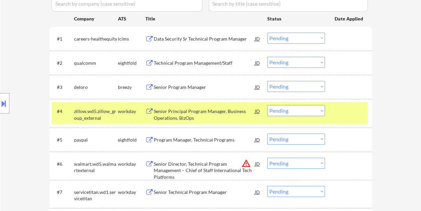
drag, startPoint x: 317, startPoint y: 109, endPoint x: 312, endPoint y: 107, distance: 5.6
click at [317, 109] on select "Choose an option... Pending Applied Excluded (Questions) Excluded (Expired) Exc…" at bounding box center [296, 110] width 58 height 11
click at [267, 105] on select "Choose an option... Pending Applied Excluded (Questions) Excluded (Expired) Exc…" at bounding box center [296, 110] width 58 height 11
select select ""pending""
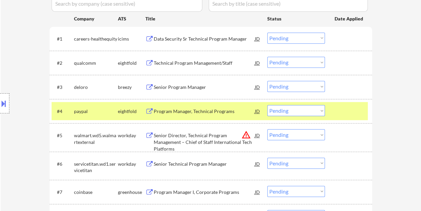
scroll to position [234, 0]
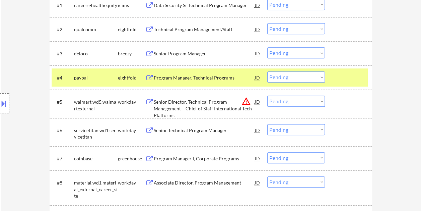
click at [342, 76] on div at bounding box center [348, 77] width 29 height 12
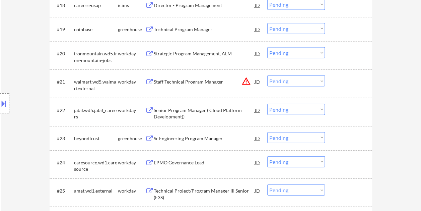
scroll to position [703, 0]
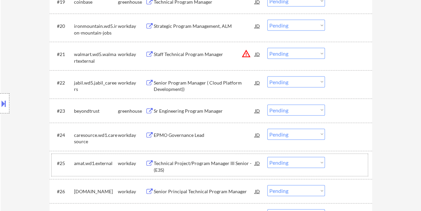
drag, startPoint x: 347, startPoint y: 169, endPoint x: 334, endPoint y: 166, distance: 13.5
click at [348, 168] on div "#25 amat.wd1.external workday Technical Project/Program Manager III Senior - (E…" at bounding box center [210, 165] width 316 height 22
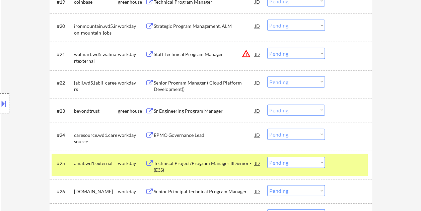
click at [219, 162] on div "Technical Project/Program Manager III Senior - (E3S)" at bounding box center [204, 166] width 101 height 13
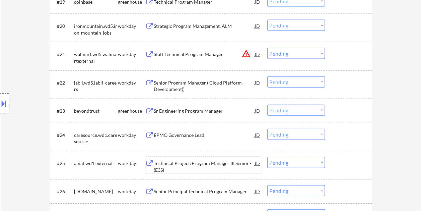
click at [335, 162] on div at bounding box center [348, 163] width 29 height 12
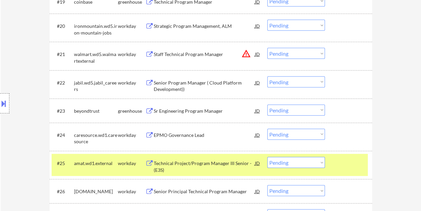
click at [319, 159] on select "Choose an option... Pending Applied Excluded (Questions) Excluded (Expired) Exc…" at bounding box center [296, 162] width 58 height 11
click at [267, 157] on select "Choose an option... Pending Applied Excluded (Questions) Excluded (Expired) Exc…" at bounding box center [296, 162] width 58 height 11
select select ""pending""
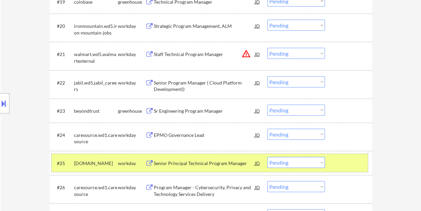
click at [348, 162] on div at bounding box center [348, 163] width 29 height 12
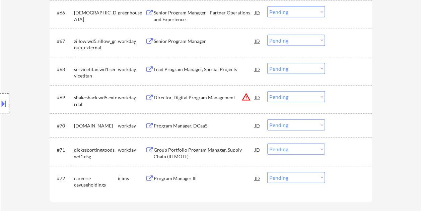
scroll to position [1975, 0]
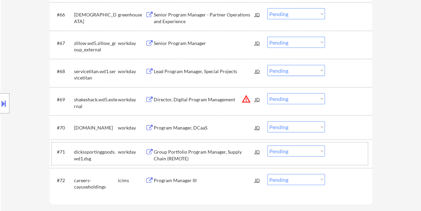
click at [343, 150] on div at bounding box center [348, 151] width 29 height 12
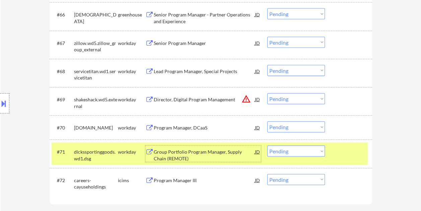
click at [206, 154] on div "Group Portfolio Program Manager, Supply Chain (REMOTE)" at bounding box center [204, 154] width 101 height 13
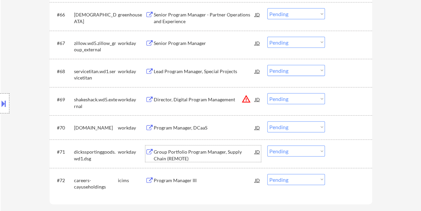
click at [202, 150] on div "Group Portfolio Program Manager, Supply Chain (REMOTE)" at bounding box center [204, 154] width 101 height 13
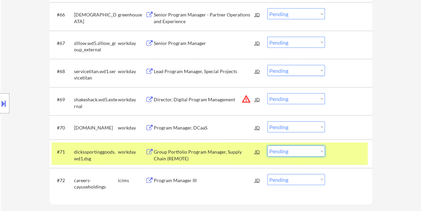
click at [322, 150] on select "Choose an option... Pending Applied Excluded (Questions) Excluded (Expired) Exc…" at bounding box center [296, 150] width 58 height 11
click at [267, 145] on select "Choose an option... Pending Applied Excluded (Questions) Excluded (Expired) Exc…" at bounding box center [296, 150] width 58 height 11
select select ""pending""
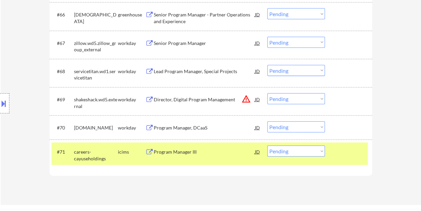
click at [344, 149] on div at bounding box center [348, 151] width 29 height 12
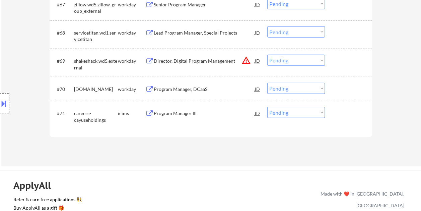
scroll to position [1977, 0]
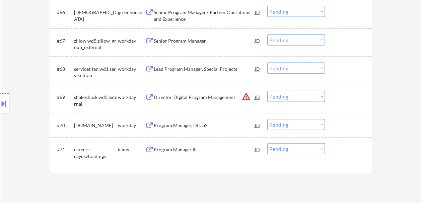
click at [340, 117] on div "#70 cdw.wd5.careers workday Program Manager, DCaaS JD warning_amber Choose an o…" at bounding box center [210, 125] width 316 height 18
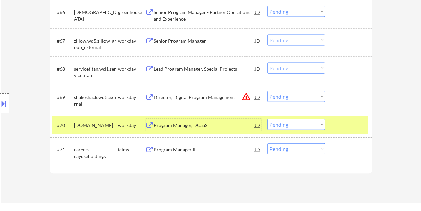
click at [188, 122] on div "Program Manager, DCaaS" at bounding box center [204, 125] width 101 height 7
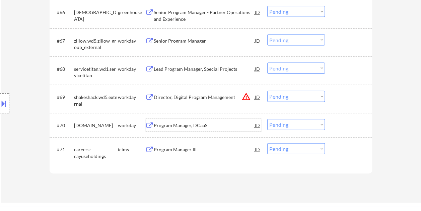
click at [336, 127] on div at bounding box center [348, 125] width 29 height 12
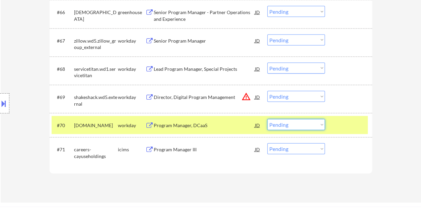
click at [320, 124] on select "Choose an option... Pending Applied Excluded (Questions) Excluded (Expired) Exc…" at bounding box center [296, 124] width 58 height 11
click at [267, 119] on select "Choose an option... Pending Applied Excluded (Questions) Excluded (Expired) Exc…" at bounding box center [296, 124] width 58 height 11
select select ""pending""
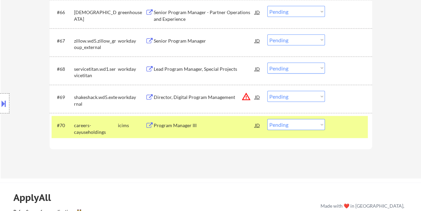
click at [354, 131] on div "#70 careers-cayuseholdings icims Program Manager III JD warning_amber Choose an…" at bounding box center [210, 127] width 316 height 22
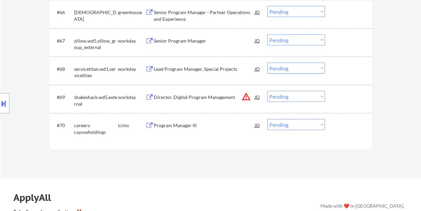
click at [338, 100] on div at bounding box center [348, 97] width 29 height 12
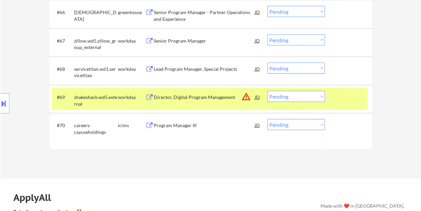
click at [170, 99] on div "Director, Digital Program Management" at bounding box center [204, 97] width 101 height 7
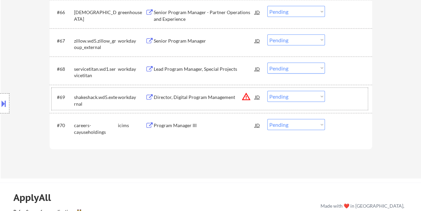
drag, startPoint x: 343, startPoint y: 101, endPoint x: 324, endPoint y: 100, distance: 19.1
click at [343, 101] on div at bounding box center [348, 97] width 29 height 12
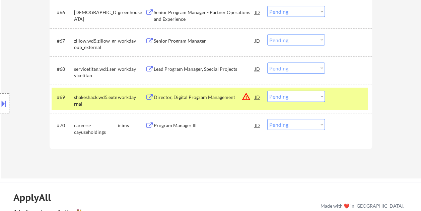
drag, startPoint x: 320, startPoint y: 98, endPoint x: 316, endPoint y: 98, distance: 4.4
click at [320, 98] on select "Choose an option... Pending Applied Excluded (Questions) Excluded (Expired) Exc…" at bounding box center [296, 96] width 58 height 11
click at [267, 91] on select "Choose an option... Pending Applied Excluded (Questions) Excluded (Expired) Exc…" at bounding box center [296, 96] width 58 height 11
select select ""pending""
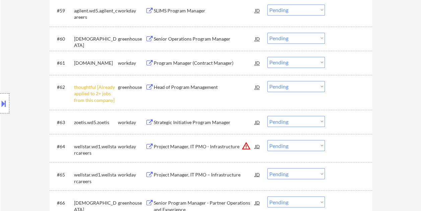
scroll to position [1773, 0]
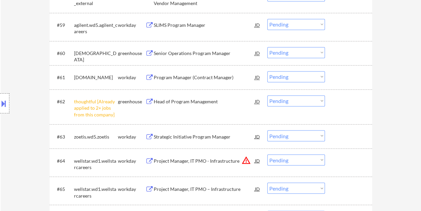
click at [335, 71] on div at bounding box center [348, 77] width 29 height 12
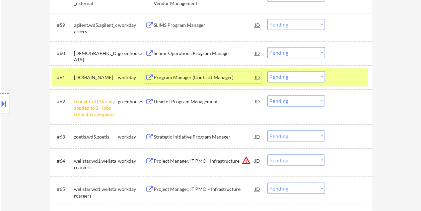
click at [210, 75] on div "Program Manager (Contract Manager)" at bounding box center [204, 77] width 101 height 7
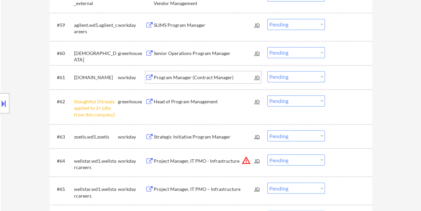
click at [335, 78] on div at bounding box center [348, 77] width 29 height 12
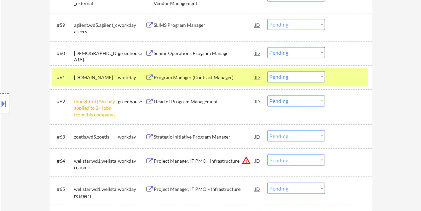
drag, startPoint x: 321, startPoint y: 76, endPoint x: 317, endPoint y: 77, distance: 3.8
click at [320, 76] on select "Choose an option... Pending Applied Excluded (Questions) Excluded (Expired) Exc…" at bounding box center [296, 76] width 58 height 11
click at [267, 71] on select "Choose an option... Pending Applied Excluded (Questions) Excluded (Expired) Exc…" at bounding box center [296, 76] width 58 height 11
select select ""pending""
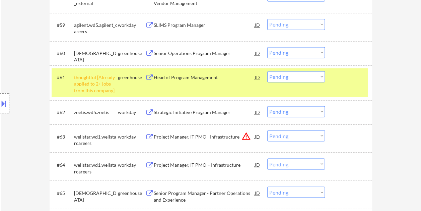
click at [335, 80] on div at bounding box center [348, 77] width 29 height 12
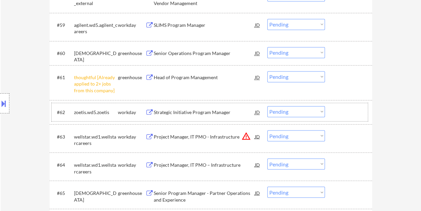
drag, startPoint x: 337, startPoint y: 112, endPoint x: 241, endPoint y: 124, distance: 97.5
click at [336, 113] on div at bounding box center [348, 112] width 29 height 12
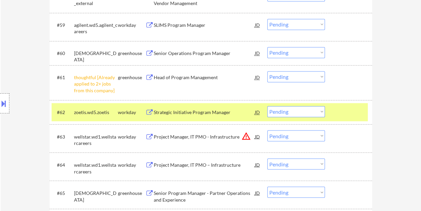
click at [193, 110] on div "Strategic Initiative Program Manager" at bounding box center [204, 112] width 101 height 7
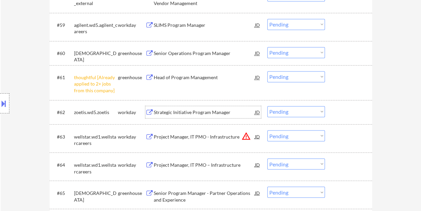
drag, startPoint x: 336, startPoint y: 118, endPoint x: 330, endPoint y: 117, distance: 6.4
click at [336, 118] on div "#62 zoetis.wd5.zoetis workday Strategic Initiative Program Manager JD warning_a…" at bounding box center [210, 112] width 316 height 18
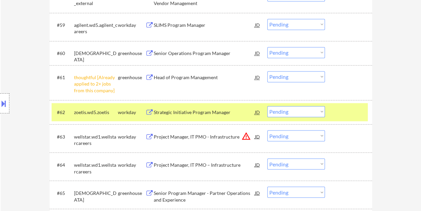
click at [317, 109] on select "Choose an option... Pending Applied Excluded (Questions) Excluded (Expired) Exc…" at bounding box center [296, 111] width 58 height 11
click at [267, 106] on select "Choose an option... Pending Applied Excluded (Questions) Excluded (Expired) Exc…" at bounding box center [296, 111] width 58 height 11
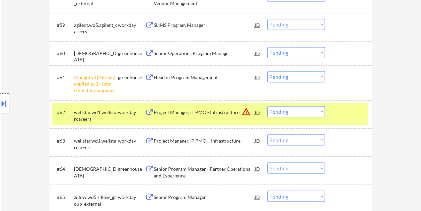
click at [334, 114] on div "#62 wellstar.wd1.wellstarcareers workday Project Manager, IT PMO - Infrastructu…" at bounding box center [210, 114] width 316 height 22
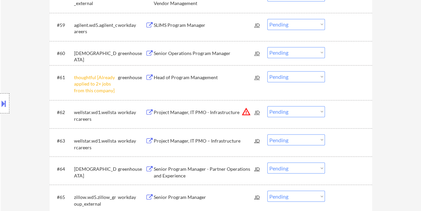
click at [338, 113] on div at bounding box center [348, 112] width 29 height 12
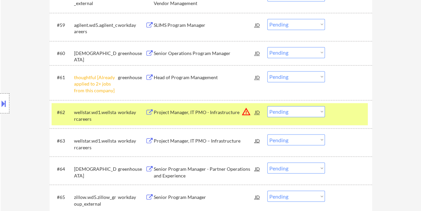
click at [197, 106] on div "Project Manager, IT PMO - Infrastructure" at bounding box center [204, 112] width 101 height 12
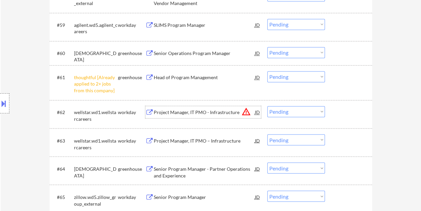
drag, startPoint x: 340, startPoint y: 115, endPoint x: 335, endPoint y: 115, distance: 4.4
click at [339, 115] on div at bounding box center [348, 112] width 29 height 12
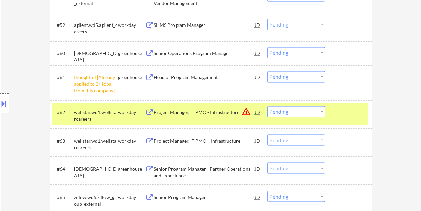
click at [321, 111] on select "Choose an option... Pending Applied Excluded (Questions) Excluded (Expired) Exc…" at bounding box center [296, 111] width 58 height 11
click at [267, 106] on select "Choose an option... Pending Applied Excluded (Questions) Excluded (Expired) Exc…" at bounding box center [296, 111] width 58 height 11
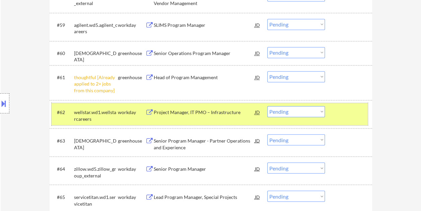
click at [335, 112] on div at bounding box center [348, 112] width 29 height 12
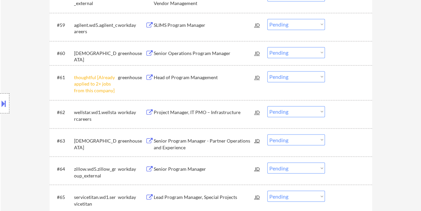
drag, startPoint x: 340, startPoint y: 114, endPoint x: 333, endPoint y: 114, distance: 7.4
click at [340, 114] on div at bounding box center [348, 112] width 29 height 12
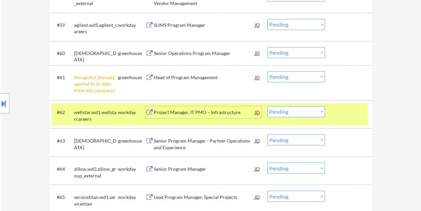
click at [210, 111] on div "Project Manager, IT PMO – Infrastructure" at bounding box center [204, 112] width 101 height 7
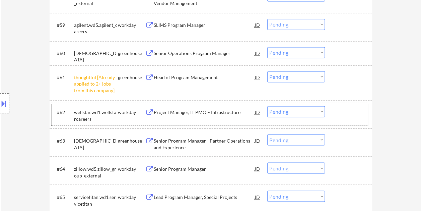
drag, startPoint x: 338, startPoint y: 110, endPoint x: 330, endPoint y: 111, distance: 8.2
click at [337, 110] on div at bounding box center [348, 112] width 29 height 12
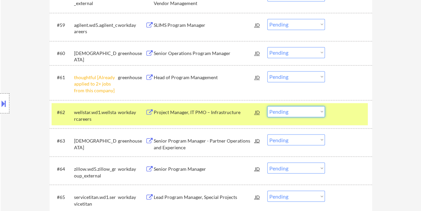
click at [319, 111] on select "Choose an option... Pending Applied Excluded (Questions) Excluded (Expired) Exc…" at bounding box center [296, 111] width 58 height 11
click at [267, 106] on select "Choose an option... Pending Applied Excluded (Questions) Excluded (Expired) Exc…" at bounding box center [296, 111] width 58 height 11
select select ""pending""
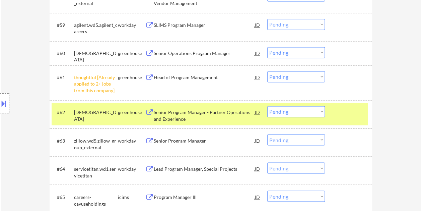
click at [338, 107] on div at bounding box center [348, 112] width 29 height 12
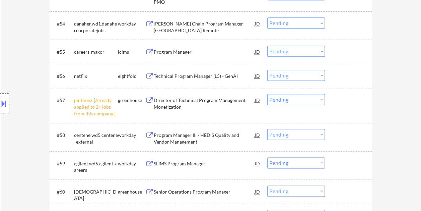
scroll to position [1672, 0]
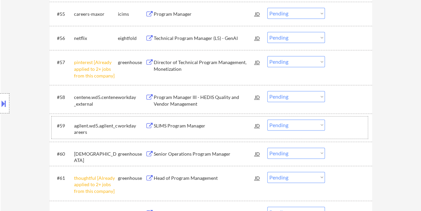
drag, startPoint x: 343, startPoint y: 121, endPoint x: 285, endPoint y: 124, distance: 58.6
click at [343, 122] on div at bounding box center [348, 125] width 29 height 12
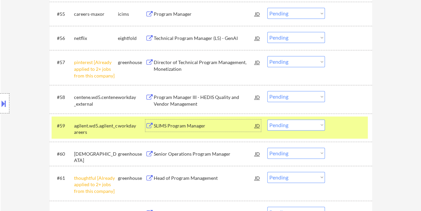
click at [199, 123] on div "SLIMS Program Manager" at bounding box center [204, 125] width 101 height 7
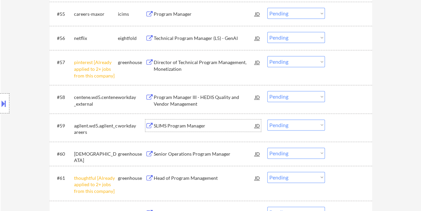
drag, startPoint x: 343, startPoint y: 123, endPoint x: 319, endPoint y: 123, distance: 23.4
click at [341, 123] on div at bounding box center [348, 125] width 29 height 12
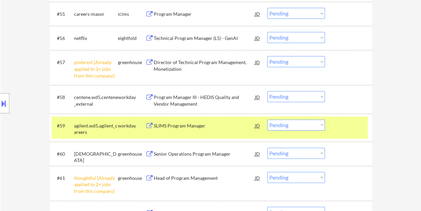
click at [319, 123] on select "Choose an option... Pending Applied Excluded (Questions) Excluded (Expired) Exc…" at bounding box center [296, 124] width 58 height 11
click at [267, 119] on select "Choose an option... Pending Applied Excluded (Questions) Excluded (Expired) Exc…" at bounding box center [296, 124] width 58 height 11
select select ""pending""
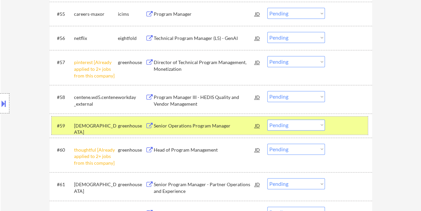
click at [335, 125] on div at bounding box center [348, 125] width 29 height 12
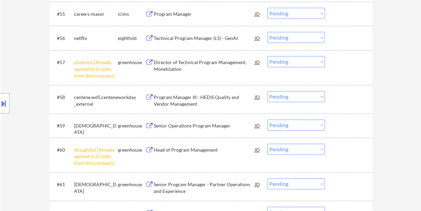
click at [341, 96] on div at bounding box center [348, 97] width 29 height 12
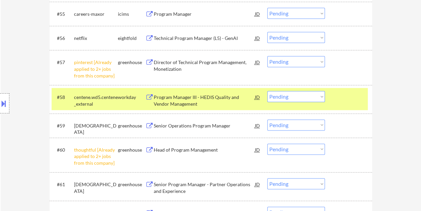
click at [181, 96] on div "Program Manager III - HEDIS Quality and Vendor Management" at bounding box center [204, 100] width 101 height 13
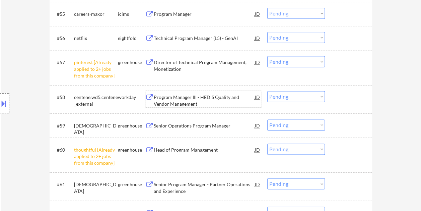
drag, startPoint x: 342, startPoint y: 95, endPoint x: 325, endPoint y: 97, distance: 17.5
click at [342, 95] on div at bounding box center [348, 97] width 29 height 12
click at [339, 96] on div at bounding box center [348, 97] width 29 height 12
click at [322, 97] on select "Choose an option... Pending Applied Excluded (Questions) Excluded (Expired) Exc…" at bounding box center [296, 96] width 58 height 11
click at [267, 91] on select "Choose an option... Pending Applied Excluded (Questions) Excluded (Expired) Exc…" at bounding box center [296, 96] width 58 height 11
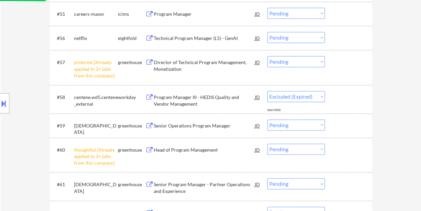
select select ""pending""
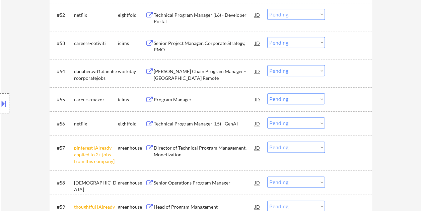
scroll to position [1572, 0]
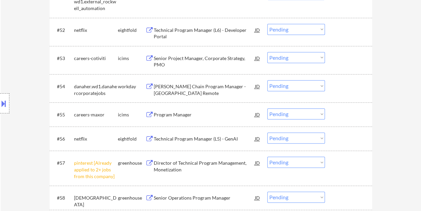
click at [341, 81] on div at bounding box center [348, 86] width 29 height 12
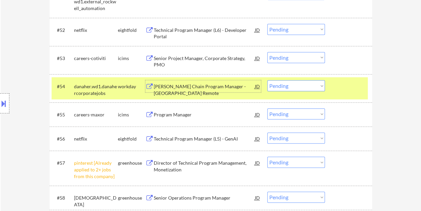
click at [204, 84] on div "AI Supply Chain Program Manager - USA Remote" at bounding box center [204, 89] width 101 height 13
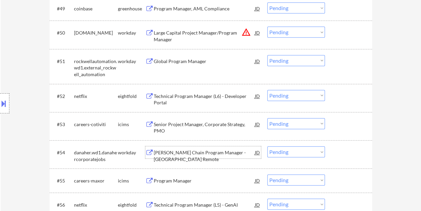
scroll to position [1505, 0]
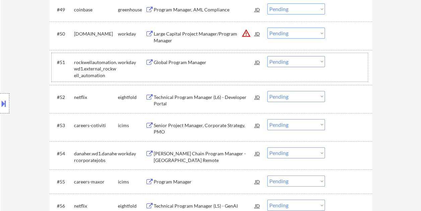
drag, startPoint x: 343, startPoint y: 61, endPoint x: 287, endPoint y: 62, distance: 55.9
click at [343, 61] on div at bounding box center [348, 62] width 29 height 12
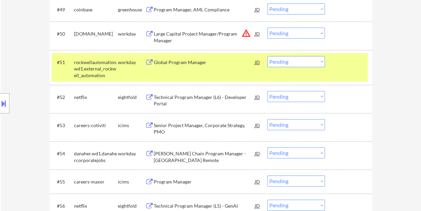
click at [200, 64] on div "Global Program Manager" at bounding box center [204, 62] width 101 height 7
drag, startPoint x: 338, startPoint y: 67, endPoint x: 328, endPoint y: 65, distance: 10.4
click at [338, 67] on div at bounding box center [348, 62] width 29 height 12
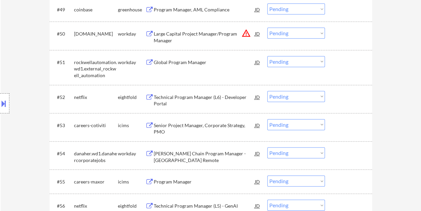
click at [328, 63] on div "#51 rockwellautomation.wd1.external_rockwell_automation workday Global Program …" at bounding box center [210, 67] width 316 height 29
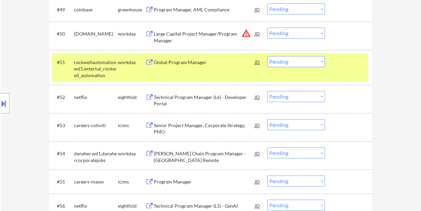
click at [321, 60] on select "Choose an option... Pending Applied Excluded (Questions) Excluded (Expired) Exc…" at bounding box center [296, 61] width 58 height 11
click at [267, 56] on select "Choose an option... Pending Applied Excluded (Questions) Excluded (Expired) Exc…" at bounding box center [296, 61] width 58 height 11
select select ""pending""
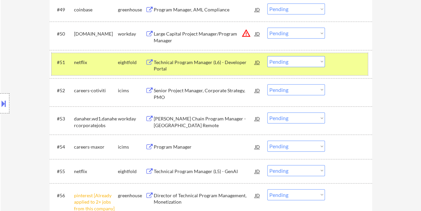
drag, startPoint x: 345, startPoint y: 65, endPoint x: 326, endPoint y: 66, distance: 19.1
click at [344, 65] on div at bounding box center [348, 62] width 29 height 12
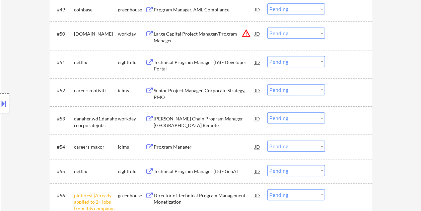
scroll to position [1438, 0]
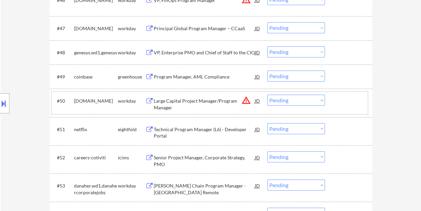
drag, startPoint x: 341, startPoint y: 94, endPoint x: 279, endPoint y: 96, distance: 61.9
click at [341, 95] on div at bounding box center [348, 100] width 29 height 12
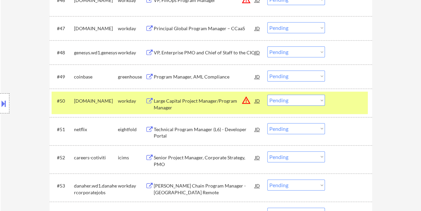
click at [210, 103] on div "Large Capital Project Manager/Program Manager" at bounding box center [204, 103] width 101 height 13
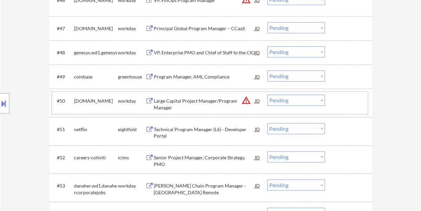
drag, startPoint x: 341, startPoint y: 98, endPoint x: 330, endPoint y: 99, distance: 10.4
click at [339, 99] on div at bounding box center [348, 100] width 29 height 12
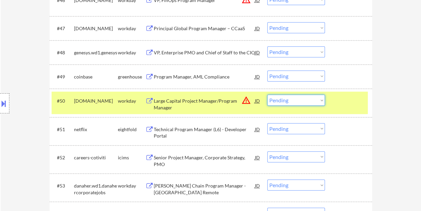
click at [323, 99] on select "Choose an option... Pending Applied Excluded (Questions) Excluded (Expired) Exc…" at bounding box center [296, 99] width 58 height 11
click at [267, 94] on select "Choose an option... Pending Applied Excluded (Questions) Excluded (Expired) Exc…" at bounding box center [296, 99] width 58 height 11
select select ""pending""
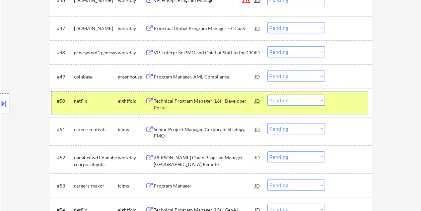
click at [344, 103] on div at bounding box center [348, 100] width 29 height 12
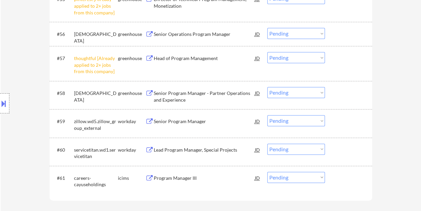
scroll to position [1739, 0]
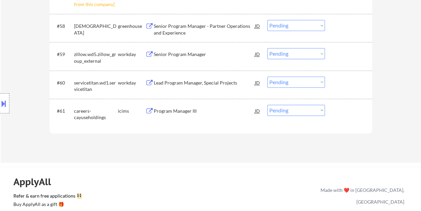
drag, startPoint x: 350, startPoint y: 87, endPoint x: 305, endPoint y: 89, distance: 45.2
click at [346, 88] on div "#60 servicetitan.wd1.servicetitan workday Lead Program Manager, Special Project…" at bounding box center [210, 84] width 316 height 22
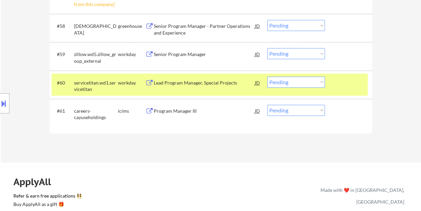
click at [214, 82] on div "Lead Program Manager, Special Projects" at bounding box center [204, 82] width 101 height 7
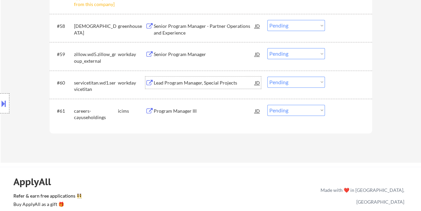
click at [337, 82] on div at bounding box center [348, 82] width 29 height 12
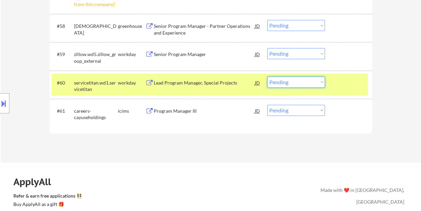
click at [318, 79] on select "Choose an option... Pending Applied Excluded (Questions) Excluded (Expired) Exc…" at bounding box center [296, 81] width 58 height 11
click at [267, 76] on select "Choose an option... Pending Applied Excluded (Questions) Excluded (Expired) Exc…" at bounding box center [296, 81] width 58 height 11
select select ""pending""
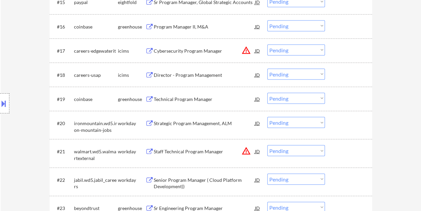
scroll to position [679, 0]
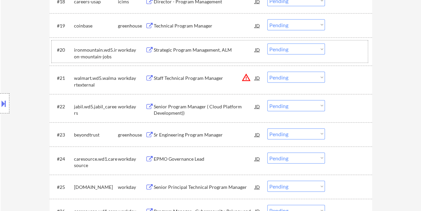
click at [337, 52] on div at bounding box center [348, 50] width 29 height 12
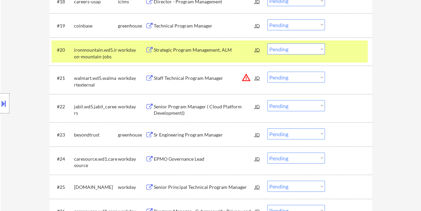
click at [213, 49] on div "Strategic Program Management, ALM" at bounding box center [204, 50] width 101 height 7
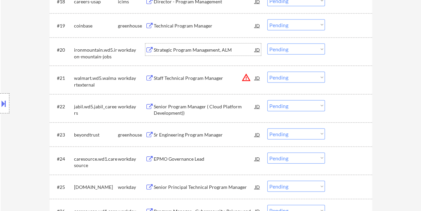
click at [338, 47] on div at bounding box center [348, 50] width 29 height 12
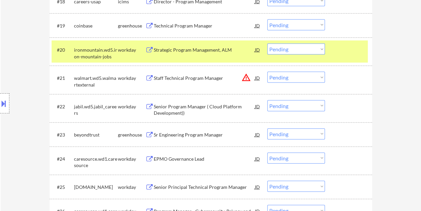
click at [322, 50] on select "Choose an option... Pending Applied Excluded (Questions) Excluded (Expired) Exc…" at bounding box center [296, 49] width 58 height 11
click at [267, 44] on select "Choose an option... Pending Applied Excluded (Questions) Excluded (Expired) Exc…" at bounding box center [296, 49] width 58 height 11
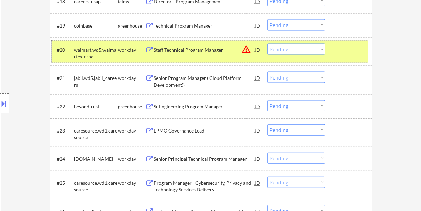
click at [340, 46] on div at bounding box center [348, 50] width 29 height 12
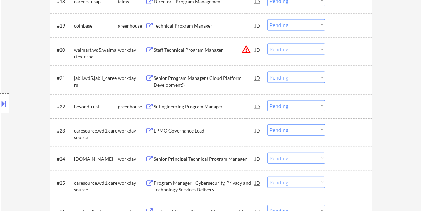
click at [345, 47] on div at bounding box center [348, 50] width 29 height 12
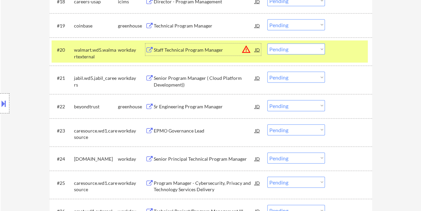
click at [196, 51] on div "Staff Technical Program Manager" at bounding box center [204, 50] width 101 height 7
click at [319, 48] on select "Choose an option... Pending Applied Excluded (Questions) Excluded (Expired) Exc…" at bounding box center [296, 49] width 58 height 11
click at [267, 44] on select "Choose an option... Pending Applied Excluded (Questions) Excluded (Expired) Exc…" at bounding box center [296, 49] width 58 height 11
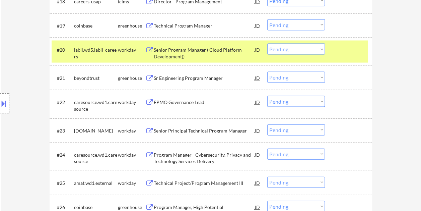
click at [340, 53] on div at bounding box center [348, 50] width 29 height 12
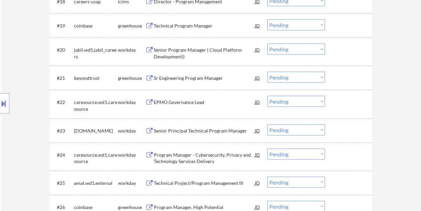
click at [341, 51] on div at bounding box center [348, 50] width 29 height 12
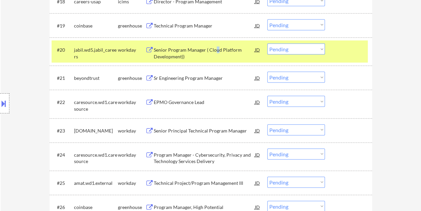
click at [215, 52] on div "Senior Program Manager ( Cloud Platform Development))" at bounding box center [204, 53] width 101 height 13
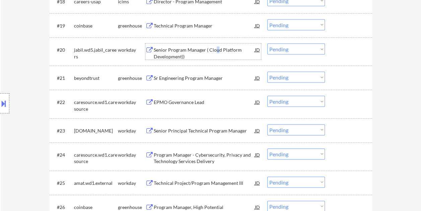
click at [339, 50] on div at bounding box center [348, 50] width 29 height 12
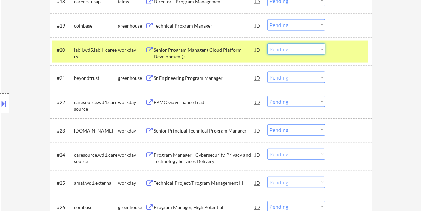
click at [322, 50] on select "Choose an option... Pending Applied Excluded (Questions) Excluded (Expired) Exc…" at bounding box center [296, 49] width 58 height 11
click at [267, 44] on select "Choose an option... Pending Applied Excluded (Questions) Excluded (Expired) Exc…" at bounding box center [296, 49] width 58 height 11
select select ""pending""
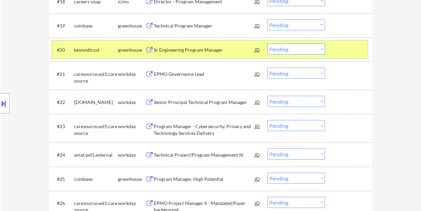
click at [355, 48] on div at bounding box center [348, 50] width 29 height 12
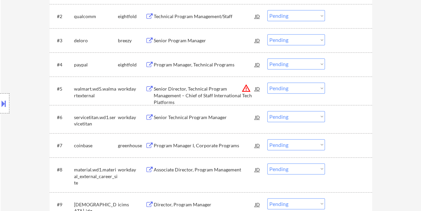
scroll to position [268, 0]
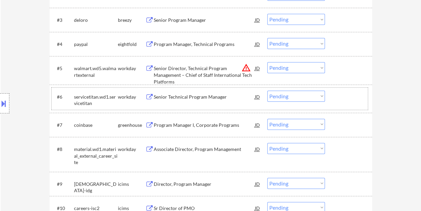
click at [346, 98] on div at bounding box center [348, 96] width 29 height 12
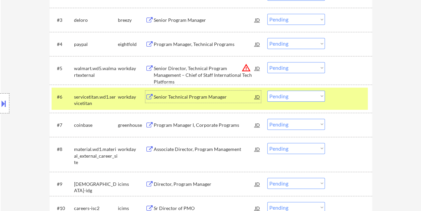
click at [200, 99] on div "Senior Technical Program Manager" at bounding box center [204, 96] width 101 height 7
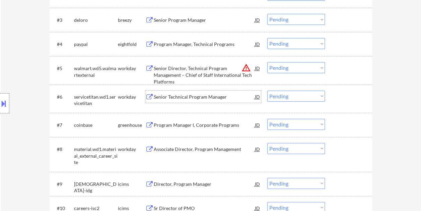
drag, startPoint x: 339, startPoint y: 101, endPoint x: 333, endPoint y: 100, distance: 5.4
click at [338, 101] on div at bounding box center [348, 96] width 29 height 12
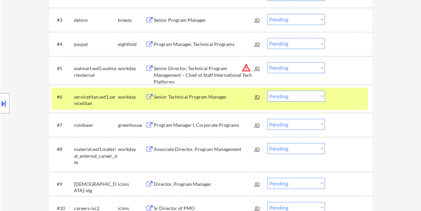
click at [320, 94] on select "Choose an option... Pending Applied Excluded (Questions) Excluded (Expired) Exc…" at bounding box center [296, 95] width 58 height 11
click at [267, 90] on select "Choose an option... Pending Applied Excluded (Questions) Excluded (Expired) Exc…" at bounding box center [296, 95] width 58 height 11
select select ""pending""
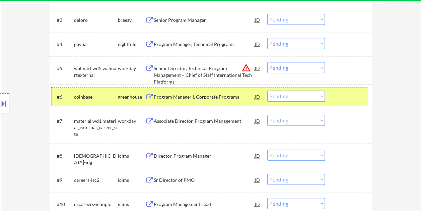
click at [343, 99] on div at bounding box center [348, 96] width 29 height 12
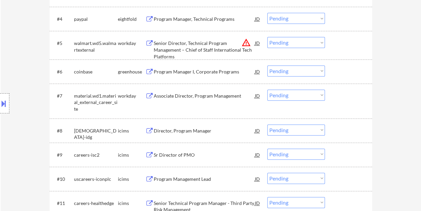
scroll to position [301, 0]
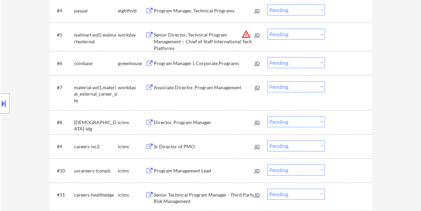
click at [338, 89] on div at bounding box center [348, 87] width 29 height 12
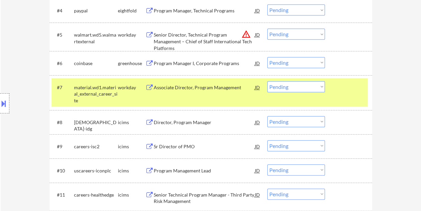
click at [205, 93] on div "#7 material.wd1.material_external_career_site workday Associate Director, Progr…" at bounding box center [210, 92] width 316 height 29
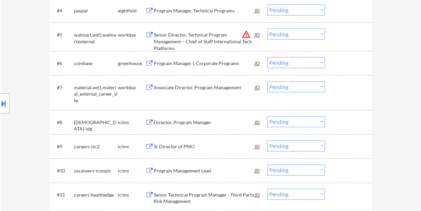
click at [331, 95] on div "#7 material.wd1.material_external_career_site workday Associate Director, Progr…" at bounding box center [210, 92] width 316 height 29
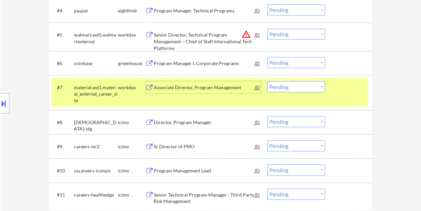
click at [207, 89] on div "Associate Director, Program Management" at bounding box center [204, 87] width 101 height 7
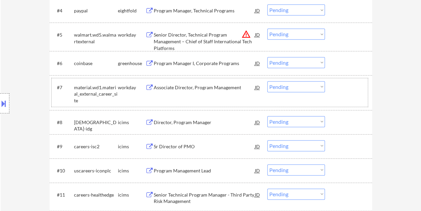
click at [344, 93] on div "#7 material.wd1.material_external_career_site workday Associate Director, Progr…" at bounding box center [210, 92] width 316 height 29
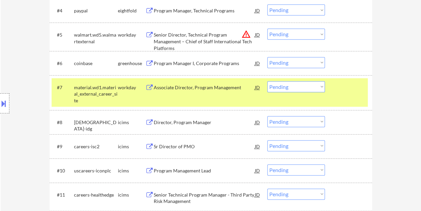
click at [322, 87] on select "Choose an option... Pending Applied Excluded (Questions) Excluded (Expired) Exc…" at bounding box center [296, 86] width 58 height 11
click at [267, 81] on select "Choose an option... Pending Applied Excluded (Questions) Excluded (Expired) Exc…" at bounding box center [296, 86] width 58 height 11
select select ""pending""
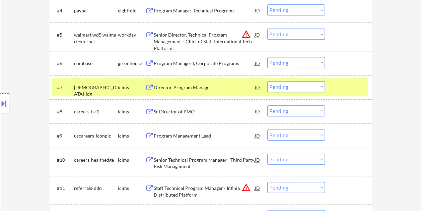
click at [344, 85] on div at bounding box center [348, 87] width 29 height 12
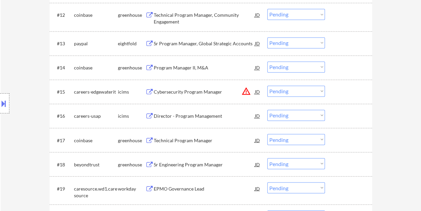
scroll to position [535, 0]
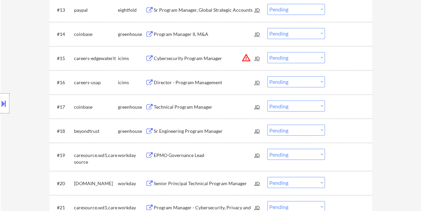
click at [336, 134] on div at bounding box center [348, 130] width 29 height 12
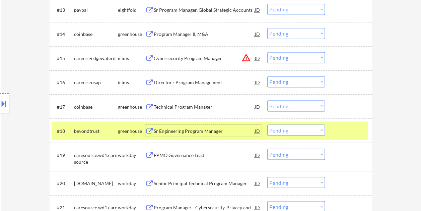
click at [221, 128] on div "Sr Engineering Program Manager" at bounding box center [204, 130] width 101 height 7
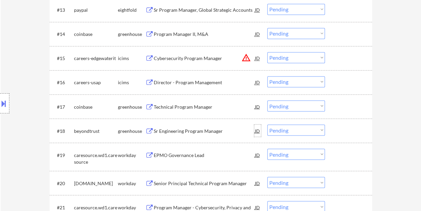
click at [257, 131] on div "JD" at bounding box center [257, 130] width 7 height 12
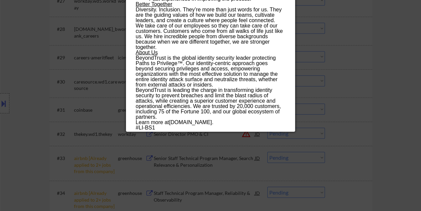
scroll to position [904, 0]
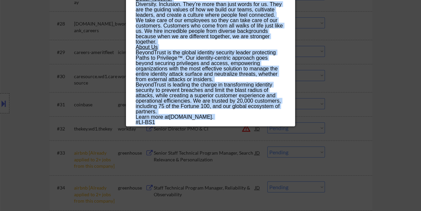
drag, startPoint x: 136, startPoint y: 29, endPoint x: 248, endPoint y: 121, distance: 144.8
copy div "Sr Engineering Program Manager beyondtrust Remote Canada | Remote United States…"
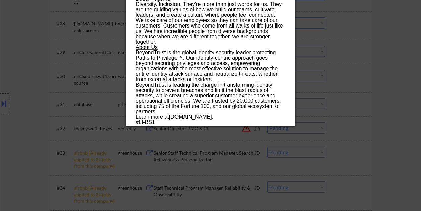
drag, startPoint x: 386, startPoint y: 72, endPoint x: 384, endPoint y: 76, distance: 4.6
click at [387, 72] on div at bounding box center [210, 105] width 421 height 211
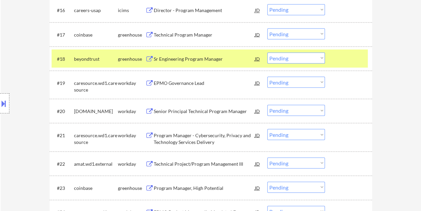
scroll to position [569, 0]
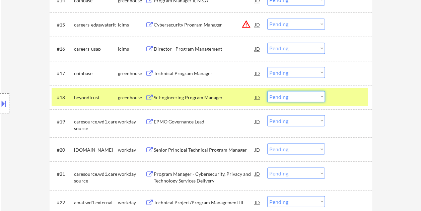
click at [316, 94] on select "Choose an option... Pending Applied Excluded (Questions) Excluded (Expired) Exc…" at bounding box center [296, 96] width 58 height 11
click at [267, 91] on select "Choose an option... Pending Applied Excluded (Questions) Excluded (Expired) Exc…" at bounding box center [296, 96] width 58 height 11
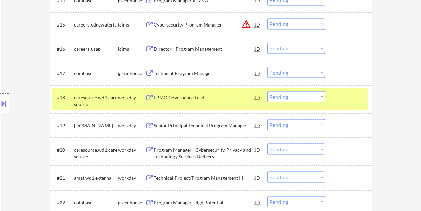
click at [344, 101] on div at bounding box center [348, 97] width 29 height 12
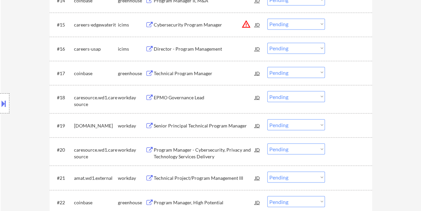
click at [342, 99] on div at bounding box center [348, 97] width 29 height 12
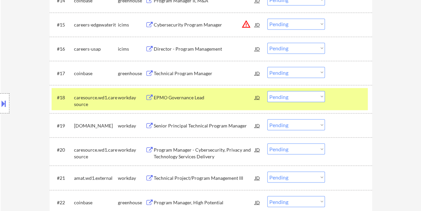
click at [194, 100] on div "EPMO Governance Lead" at bounding box center [204, 97] width 101 height 12
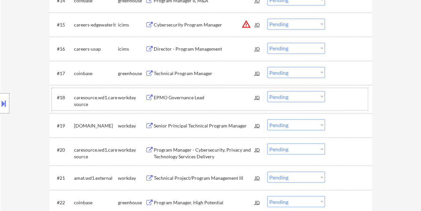
drag, startPoint x: 354, startPoint y: 97, endPoint x: 336, endPoint y: 100, distance: 18.3
click at [353, 98] on div at bounding box center [348, 97] width 29 height 12
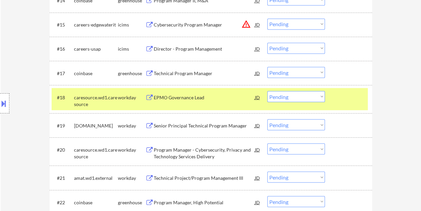
click at [323, 97] on select "Choose an option... Pending Applied Excluded (Questions) Excluded (Expired) Exc…" at bounding box center [296, 96] width 58 height 11
click at [267, 91] on select "Choose an option... Pending Applied Excluded (Questions) Excluded (Expired) Exc…" at bounding box center [296, 96] width 58 height 11
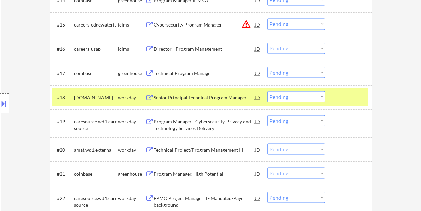
click at [208, 98] on div "Senior Principal Technical Program Manager" at bounding box center [204, 97] width 101 height 7
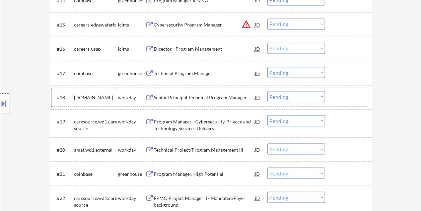
click at [334, 97] on div at bounding box center [348, 97] width 29 height 12
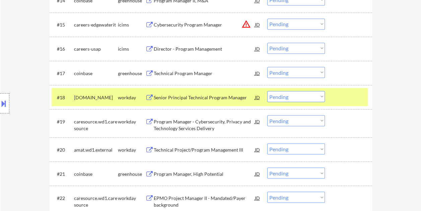
click at [320, 96] on select "Choose an option... Pending Applied Excluded (Questions) Excluded (Expired) Exc…" at bounding box center [296, 96] width 58 height 11
click at [267, 91] on select "Choose an option... Pending Applied Excluded (Questions) Excluded (Expired) Exc…" at bounding box center [296, 96] width 58 height 11
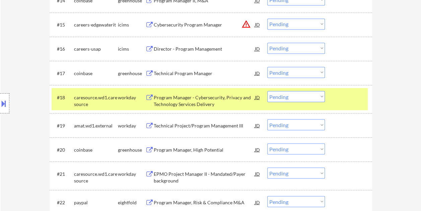
click at [338, 99] on div at bounding box center [348, 97] width 29 height 12
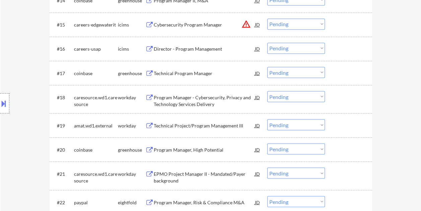
click at [344, 96] on div at bounding box center [348, 97] width 29 height 12
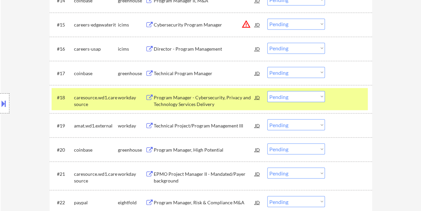
click at [174, 96] on div "Program Manager - Cybersecurity, Privacy and Technology Services Delivery" at bounding box center [204, 100] width 101 height 13
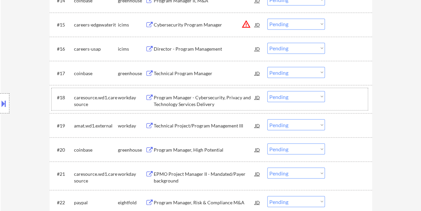
drag, startPoint x: 342, startPoint y: 92, endPoint x: 328, endPoint y: 95, distance: 14.0
click at [341, 92] on div at bounding box center [348, 97] width 29 height 12
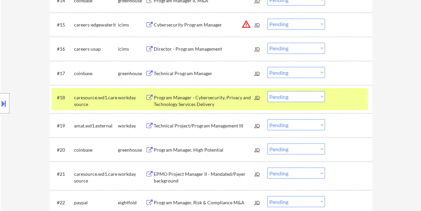
click at [322, 96] on select "Choose an option... Pending Applied Excluded (Questions) Excluded (Expired) Exc…" at bounding box center [296, 96] width 58 height 11
click at [267, 91] on select "Choose an option... Pending Applied Excluded (Questions) Excluded (Expired) Exc…" at bounding box center [296, 96] width 58 height 11
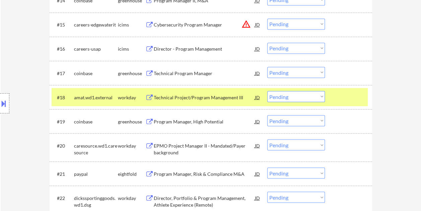
click at [341, 96] on div at bounding box center [348, 97] width 29 height 12
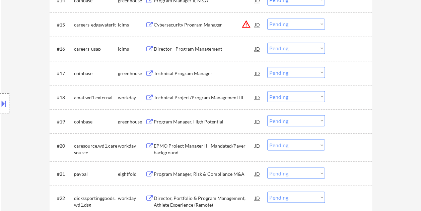
drag, startPoint x: 339, startPoint y: 97, endPoint x: 327, endPoint y: 98, distance: 12.8
click at [339, 97] on div at bounding box center [348, 97] width 29 height 12
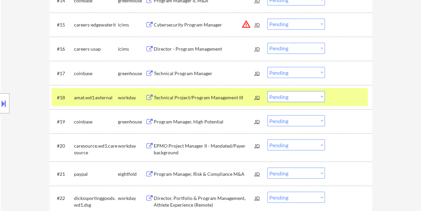
click at [198, 92] on div "Technical Project/Program Management III" at bounding box center [204, 97] width 101 height 12
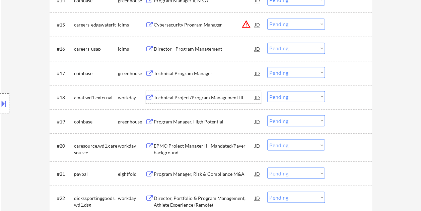
drag, startPoint x: 336, startPoint y: 97, endPoint x: 331, endPoint y: 97, distance: 5.4
click at [335, 97] on div at bounding box center [348, 97] width 29 height 12
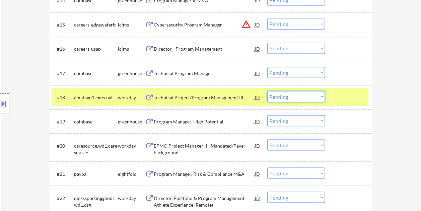
drag, startPoint x: 321, startPoint y: 94, endPoint x: 318, endPoint y: 94, distance: 3.7
click at [321, 94] on select "Choose an option... Pending Applied Excluded (Questions) Excluded (Expired) Exc…" at bounding box center [296, 96] width 58 height 11
click at [312, 95] on select "Choose an option... Pending Applied Excluded (Questions) Excluded (Expired) Exc…" at bounding box center [296, 96] width 58 height 11
click at [267, 91] on select "Choose an option... Pending Applied Excluded (Questions) Excluded (Expired) Exc…" at bounding box center [296, 96] width 58 height 11
select select ""pending""
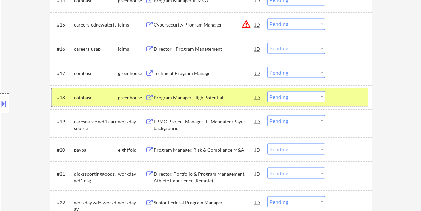
click at [339, 93] on div at bounding box center [348, 97] width 29 height 12
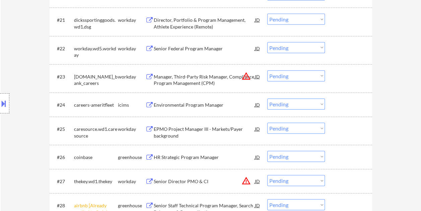
scroll to position [756, 0]
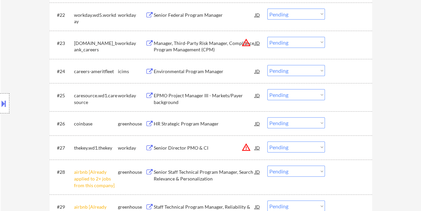
drag, startPoint x: 349, startPoint y: 39, endPoint x: 342, endPoint y: 42, distance: 7.3
click at [348, 39] on div at bounding box center [348, 43] width 29 height 12
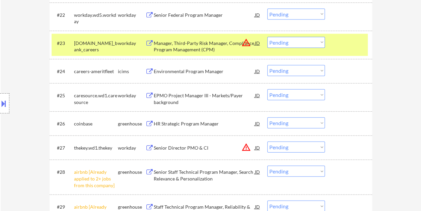
click at [190, 40] on div "Manager, Third-Party Risk Manager, Compliance Program Management (CPM)" at bounding box center [204, 46] width 101 height 13
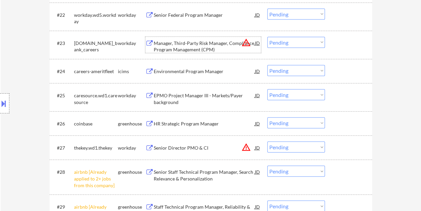
drag, startPoint x: 342, startPoint y: 44, endPoint x: 332, endPoint y: 45, distance: 9.8
click at [340, 44] on div at bounding box center [348, 43] width 29 height 12
click at [339, 44] on div at bounding box center [348, 43] width 29 height 12
click at [319, 42] on select "Choose an option... Pending Applied Excluded (Questions) Excluded (Expired) Exc…" at bounding box center [296, 42] width 58 height 11
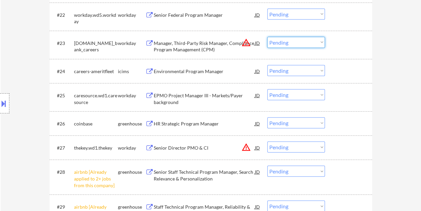
click at [335, 41] on div at bounding box center [348, 43] width 29 height 12
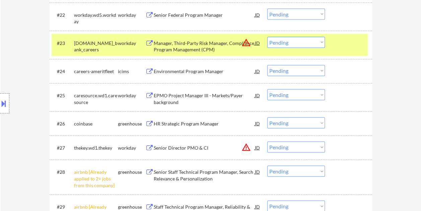
click at [324, 41] on select "Choose an option... Pending Applied Excluded (Questions) Excluded (Expired) Exc…" at bounding box center [296, 42] width 58 height 11
click at [267, 37] on select "Choose an option... Pending Applied Excluded (Questions) Excluded (Expired) Exc…" at bounding box center [296, 42] width 58 height 11
select select ""pending""
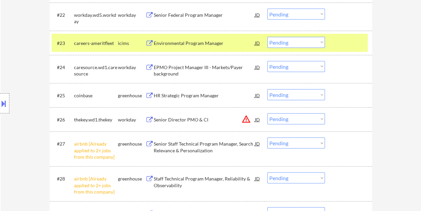
click at [335, 42] on div at bounding box center [348, 43] width 29 height 12
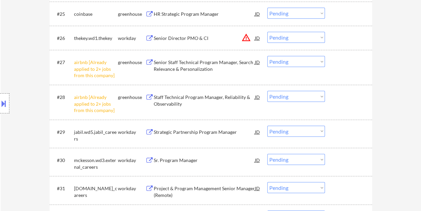
scroll to position [856, 0]
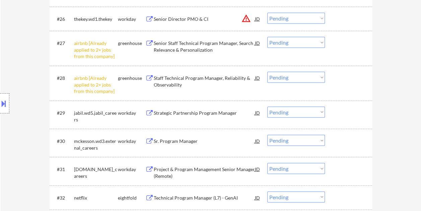
click at [340, 110] on div at bounding box center [348, 112] width 29 height 12
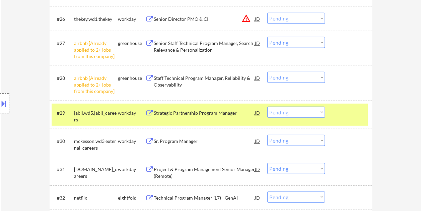
click at [179, 115] on div "Strategic Partnership Program Manager" at bounding box center [204, 112] width 101 height 7
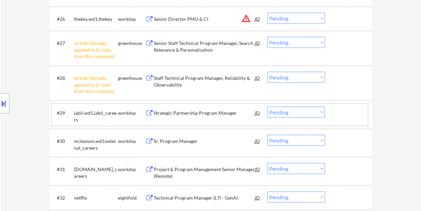
click at [333, 108] on div "#29 jabil.wd5.jabil_careers workday Strategic Partnership Program Manager JD wa…" at bounding box center [210, 114] width 316 height 22
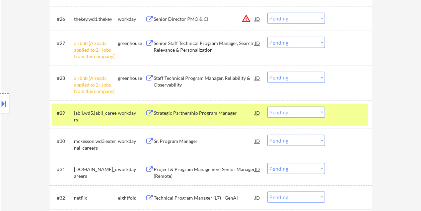
click at [321, 110] on select "Choose an option... Pending Applied Excluded (Questions) Excluded (Expired) Exc…" at bounding box center [296, 111] width 58 height 11
click at [267, 106] on select "Choose an option... Pending Applied Excluded (Questions) Excluded (Expired) Exc…" at bounding box center [296, 111] width 58 height 11
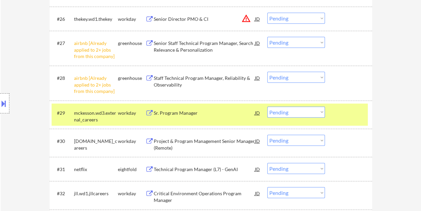
click at [350, 117] on div at bounding box center [348, 112] width 29 height 12
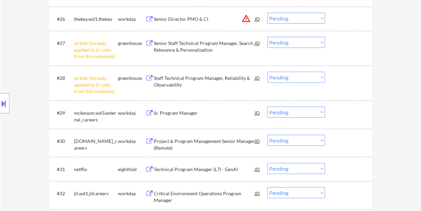
click at [347, 109] on div at bounding box center [348, 112] width 29 height 12
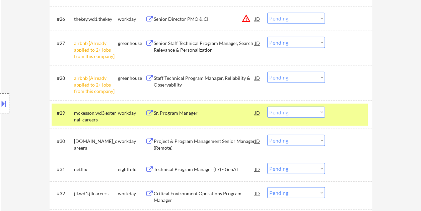
click at [195, 116] on div "Sr. Program Manager" at bounding box center [204, 112] width 101 height 12
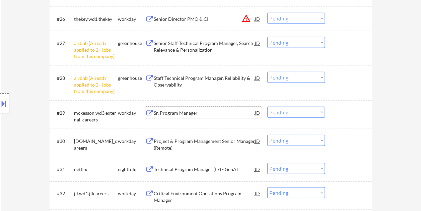
click at [343, 119] on div "#29 mckesson.wd3.external_careers workday Sr. Program Manager JD warning_amber …" at bounding box center [210, 114] width 316 height 22
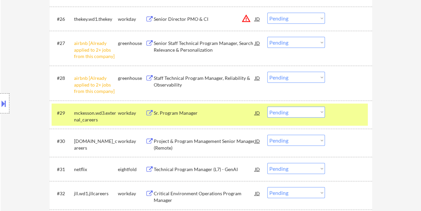
click at [321, 110] on select "Choose an option... Pending Applied Excluded (Questions) Excluded (Expired) Exc…" at bounding box center [296, 111] width 58 height 11
click at [267, 106] on select "Choose an option... Pending Applied Excluded (Questions) Excluded (Expired) Exc…" at bounding box center [296, 111] width 58 height 11
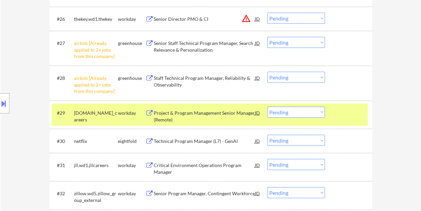
click at [331, 116] on div "#29 allstate.wd5.allstate_careers workday Project & Program Management Senior M…" at bounding box center [210, 114] width 316 height 22
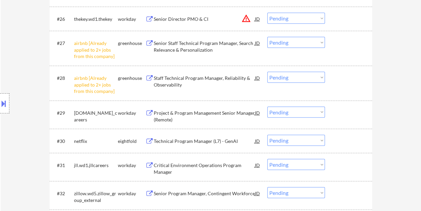
click at [347, 120] on div "#29 allstate.wd5.allstate_careers workday Project & Program Management Senior M…" at bounding box center [210, 114] width 316 height 22
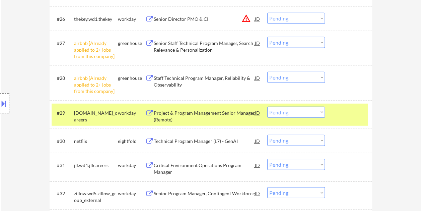
click at [189, 112] on div "Project & Program Management Senior Manager (Remote)" at bounding box center [204, 115] width 101 height 13
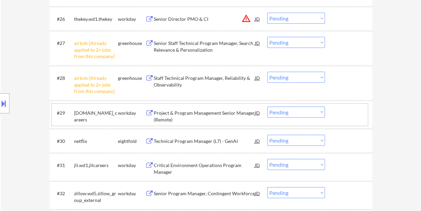
click at [337, 116] on div at bounding box center [348, 112] width 29 height 12
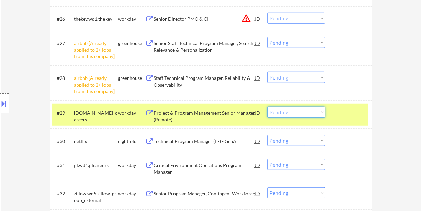
click at [322, 113] on select "Choose an option... Pending Applied Excluded (Questions) Excluded (Expired) Exc…" at bounding box center [296, 111] width 58 height 11
click at [267, 106] on select "Choose an option... Pending Applied Excluded (Questions) Excluded (Expired) Exc…" at bounding box center [296, 111] width 58 height 11
select select ""pending""
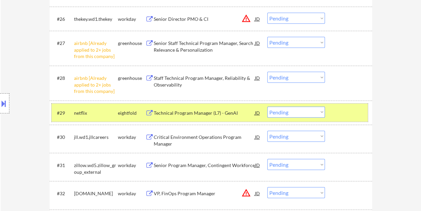
click at [346, 109] on div at bounding box center [348, 112] width 29 height 12
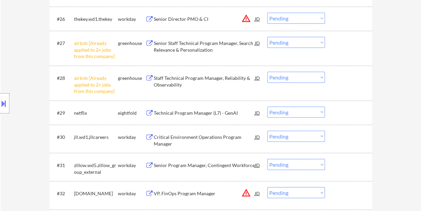
click at [332, 145] on div "#30 jll.wd1.jllcareers workday Critical Environment Operations Program Manager …" at bounding box center [210, 139] width 316 height 22
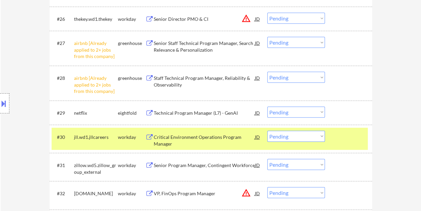
click at [349, 138] on div at bounding box center [348, 137] width 29 height 12
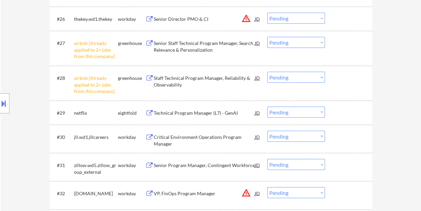
click at [341, 137] on div at bounding box center [348, 137] width 29 height 12
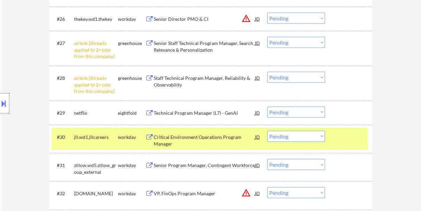
click at [199, 137] on div "Critical Environment Operations Program Manager" at bounding box center [204, 140] width 101 height 13
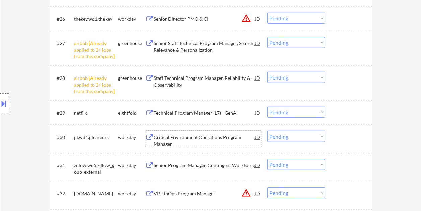
click at [330, 138] on div "#30 jll.wd1.jllcareers workday Critical Environment Operations Program Manager …" at bounding box center [210, 139] width 316 height 22
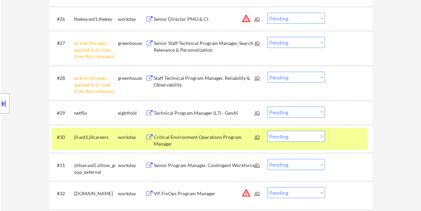
click at [321, 137] on select "Choose an option... Pending Applied Excluded (Questions) Excluded (Expired) Exc…" at bounding box center [296, 136] width 58 height 11
click at [267, 131] on select "Choose an option... Pending Applied Excluded (Questions) Excluded (Expired) Exc…" at bounding box center [296, 136] width 58 height 11
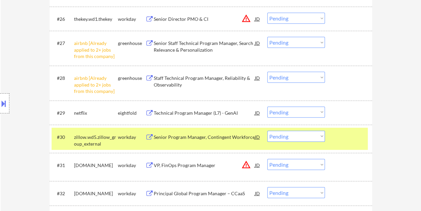
drag, startPoint x: 353, startPoint y: 136, endPoint x: 345, endPoint y: 137, distance: 8.8
click at [353, 136] on div at bounding box center [348, 137] width 29 height 12
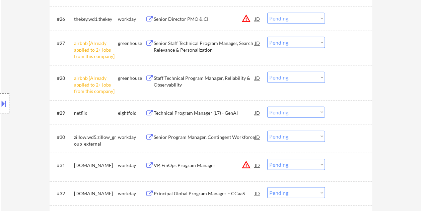
click at [346, 134] on div at bounding box center [348, 137] width 29 height 12
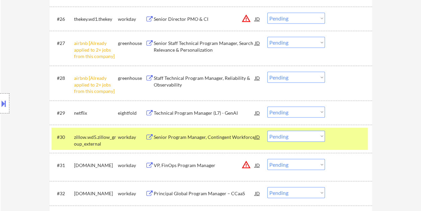
click at [204, 138] on div "Senior Program Manager, Contingent Workforce" at bounding box center [204, 137] width 101 height 7
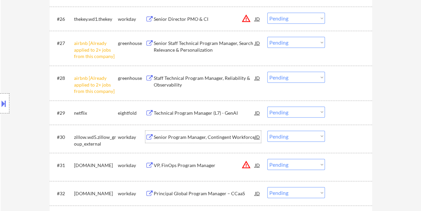
click at [341, 137] on div at bounding box center [348, 137] width 29 height 12
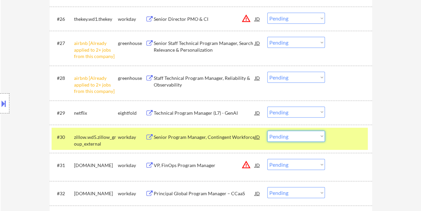
click at [321, 136] on select "Choose an option... Pending Applied Excluded (Questions) Excluded (Expired) Exc…" at bounding box center [296, 136] width 58 height 11
click at [267, 131] on select "Choose an option... Pending Applied Excluded (Questions) Excluded (Expired) Exc…" at bounding box center [296, 136] width 58 height 11
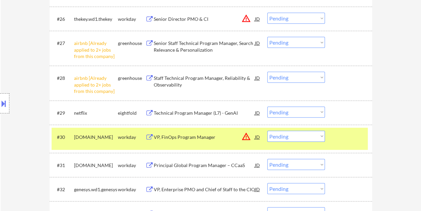
click at [345, 135] on div at bounding box center [348, 137] width 29 height 12
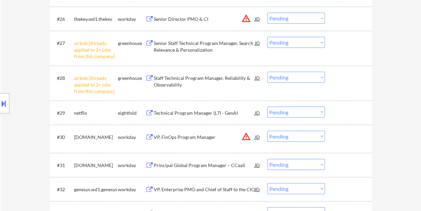
click at [345, 135] on div at bounding box center [348, 137] width 29 height 12
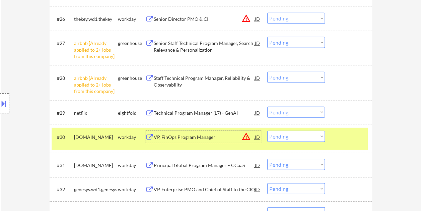
click at [197, 135] on div "VP, FinOps Program Manager" at bounding box center [204, 137] width 101 height 7
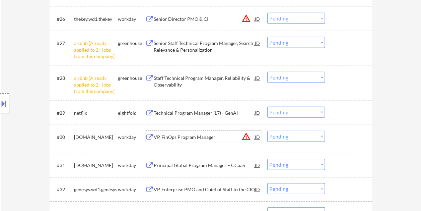
click at [338, 133] on div at bounding box center [348, 137] width 29 height 12
drag, startPoint x: 335, startPoint y: 136, endPoint x: 329, endPoint y: 138, distance: 5.6
click at [335, 137] on div at bounding box center [348, 137] width 29 height 12
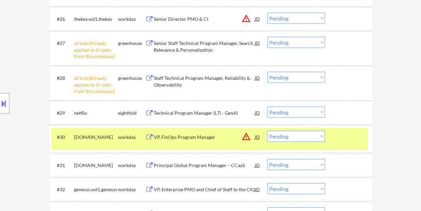
click at [322, 137] on select "Choose an option... Pending Applied Excluded (Questions) Excluded (Expired) Exc…" at bounding box center [296, 136] width 58 height 11
click at [267, 131] on select "Choose an option... Pending Applied Excluded (Questions) Excluded (Expired) Exc…" at bounding box center [296, 136] width 58 height 11
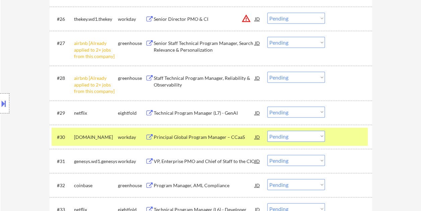
click at [180, 131] on div "Principal Global Program Manager – CCaaS" at bounding box center [204, 137] width 101 height 12
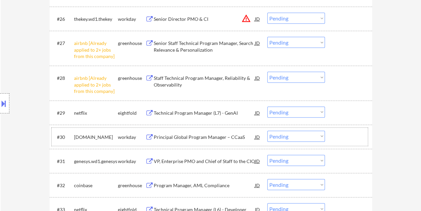
click at [337, 135] on div at bounding box center [348, 137] width 29 height 12
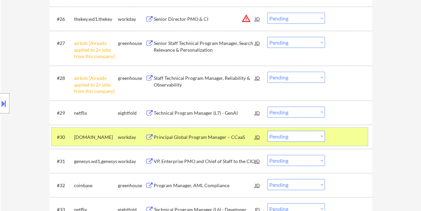
click at [321, 137] on select "Choose an option... Pending Applied Excluded (Questions) Excluded (Expired) Exc…" at bounding box center [296, 136] width 58 height 11
click at [319, 135] on select "Choose an option... Pending Applied Excluded (Questions) Excluded (Expired) Exc…" at bounding box center [296, 136] width 58 height 11
click at [267, 131] on select "Choose an option... Pending Applied Excluded (Questions) Excluded (Expired) Exc…" at bounding box center [296, 136] width 58 height 11
select select ""pending""
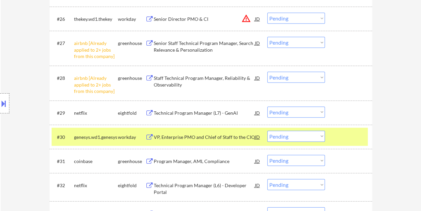
click at [344, 138] on div at bounding box center [348, 137] width 29 height 12
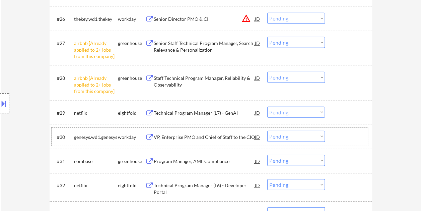
click at [347, 139] on div at bounding box center [348, 137] width 29 height 12
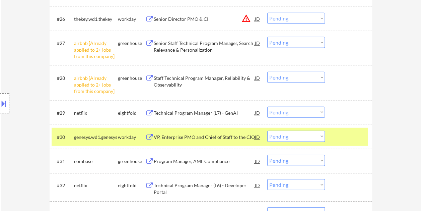
click at [346, 138] on div at bounding box center [348, 137] width 29 height 12
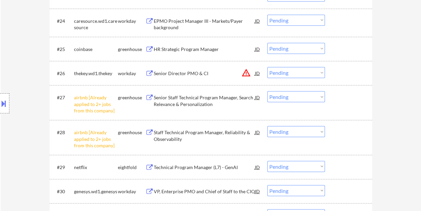
scroll to position [803, 0]
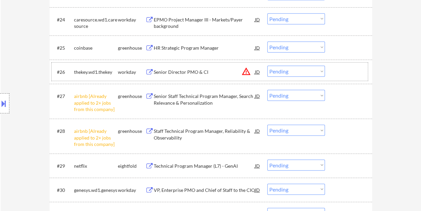
click at [338, 73] on div at bounding box center [348, 72] width 29 height 12
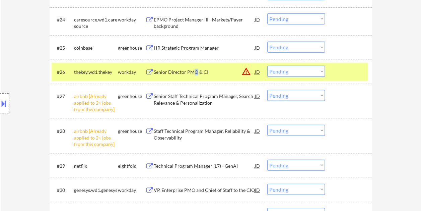
click at [194, 73] on div "Senior Director PMO & CI" at bounding box center [204, 72] width 101 height 7
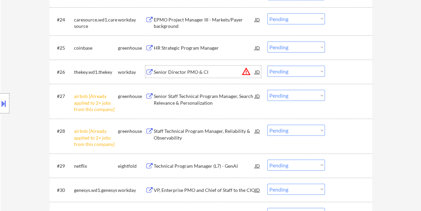
click at [337, 72] on div at bounding box center [348, 72] width 29 height 12
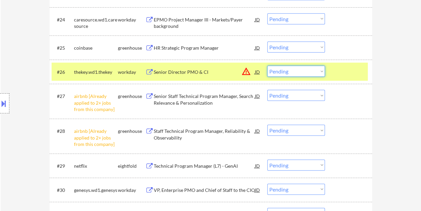
click at [323, 69] on select "Choose an option... Pending Applied Excluded (Questions) Excluded (Expired) Exc…" at bounding box center [296, 71] width 58 height 11
click at [267, 66] on select "Choose an option... Pending Applied Excluded (Questions) Excluded (Expired) Exc…" at bounding box center [296, 71] width 58 height 11
select select ""pending""
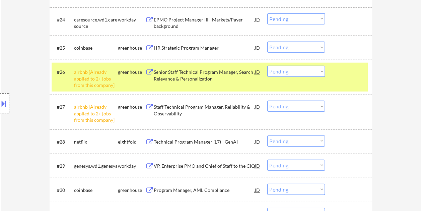
click at [349, 77] on div at bounding box center [348, 72] width 29 height 12
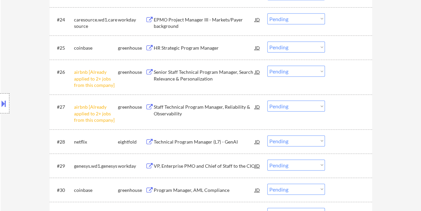
scroll to position [837, 0]
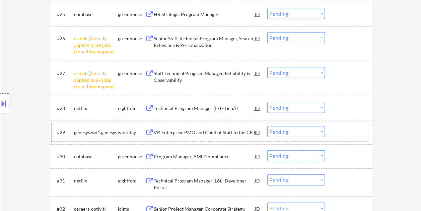
click at [349, 134] on div at bounding box center [348, 132] width 29 height 12
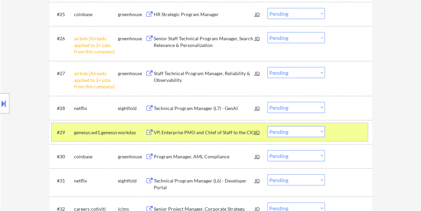
click at [337, 133] on div at bounding box center [348, 132] width 29 height 12
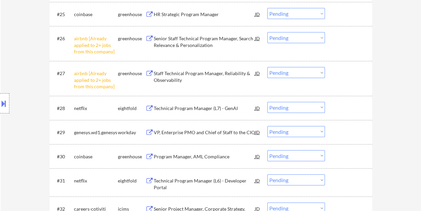
click at [337, 133] on div at bounding box center [348, 132] width 29 height 12
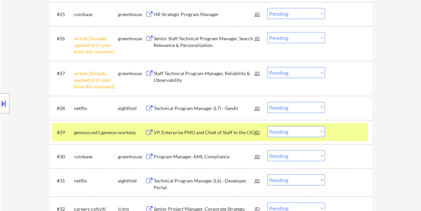
click at [215, 130] on div "VP, Enterprise PMO and Chief of Staff to the CIO" at bounding box center [204, 132] width 101 height 7
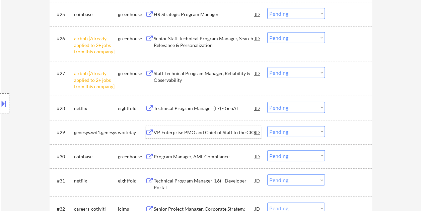
click at [336, 129] on div at bounding box center [348, 132] width 29 height 12
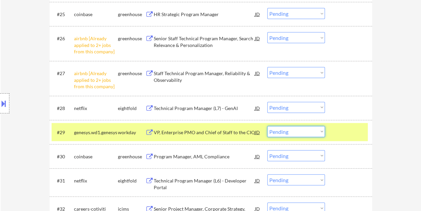
click at [322, 131] on select "Choose an option... Pending Applied Excluded (Questions) Excluded (Expired) Exc…" at bounding box center [296, 131] width 58 height 11
click at [267, 126] on select "Choose an option... Pending Applied Excluded (Questions) Excluded (Expired) Exc…" at bounding box center [296, 131] width 58 height 11
select select ""pending""
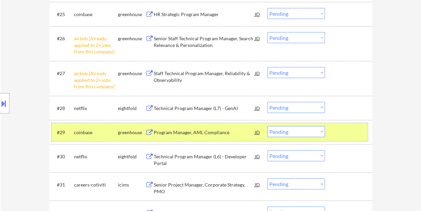
click at [340, 130] on div at bounding box center [348, 132] width 29 height 12
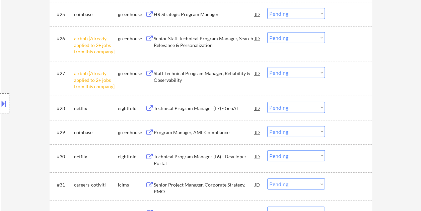
click at [347, 130] on div at bounding box center [348, 132] width 29 height 12
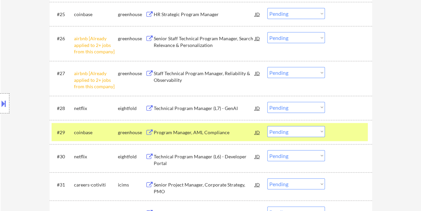
click at [339, 133] on div at bounding box center [348, 132] width 29 height 12
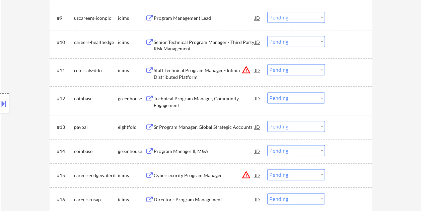
scroll to position [435, 0]
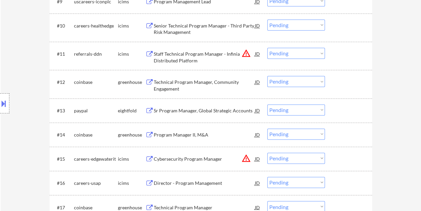
click at [355, 84] on div at bounding box center [348, 82] width 29 height 12
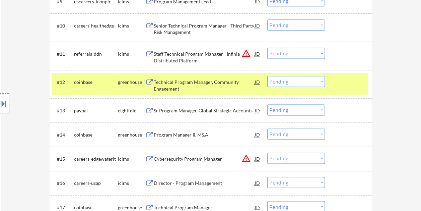
click at [353, 82] on div at bounding box center [348, 82] width 29 height 12
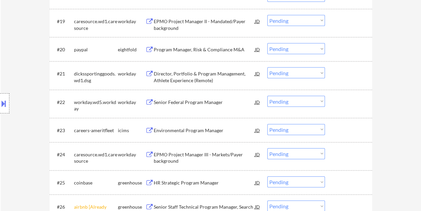
scroll to position [669, 0]
click at [342, 76] on div at bounding box center [348, 73] width 29 height 12
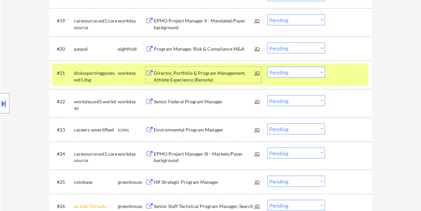
click at [230, 76] on div "Director, Portfolio & Program Management, Athlete Experience (Remote)" at bounding box center [204, 76] width 101 height 13
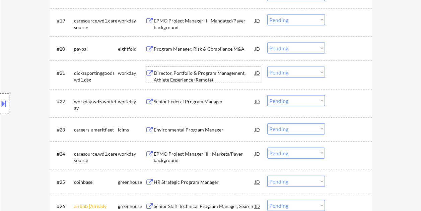
drag, startPoint x: 340, startPoint y: 71, endPoint x: 329, endPoint y: 73, distance: 10.8
click at [340, 72] on div at bounding box center [348, 73] width 29 height 12
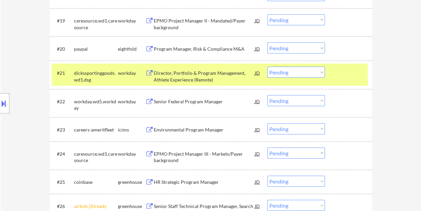
drag, startPoint x: 320, startPoint y: 74, endPoint x: 316, endPoint y: 74, distance: 4.0
click at [320, 74] on select "Choose an option... Pending Applied Excluded (Questions) Excluded (Expired) Exc…" at bounding box center [296, 72] width 58 height 11
click at [267, 67] on select "Choose an option... Pending Applied Excluded (Questions) Excluded (Expired) Exc…" at bounding box center [296, 72] width 58 height 11
select select ""pending""
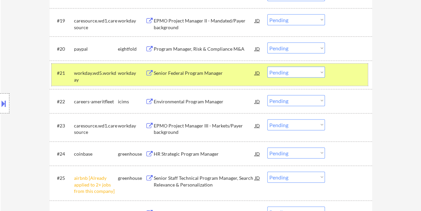
click at [337, 71] on div at bounding box center [348, 73] width 29 height 12
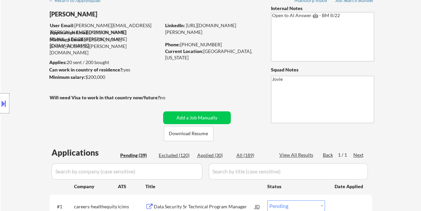
scroll to position [67, 0]
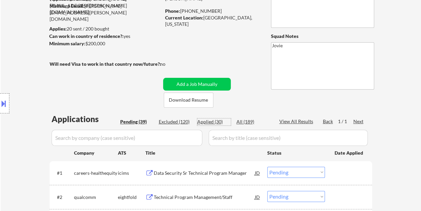
click at [202, 123] on div "Applied (30)" at bounding box center [213, 121] width 33 height 7
select select ""applied""
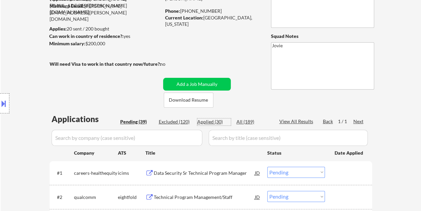
select select ""applied""
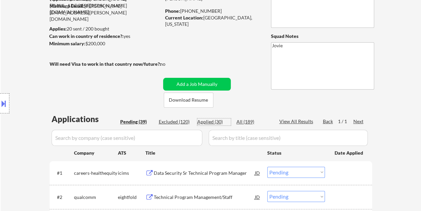
select select ""applied""
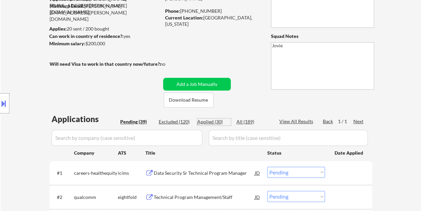
select select ""applied""
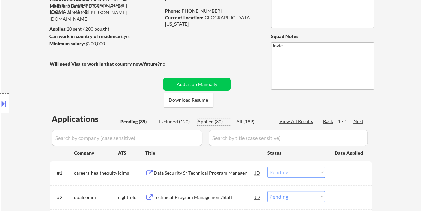
select select ""applied""
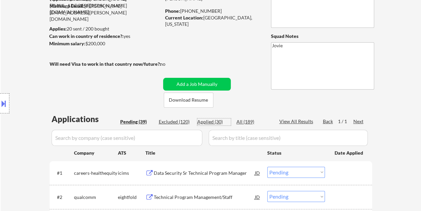
select select ""applied""
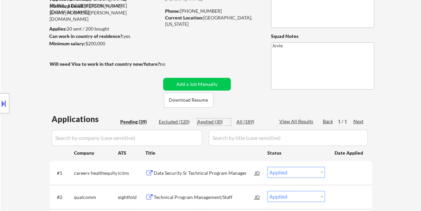
select select ""applied""
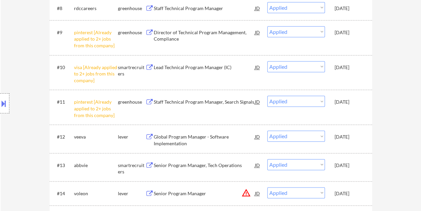
scroll to position [435, 0]
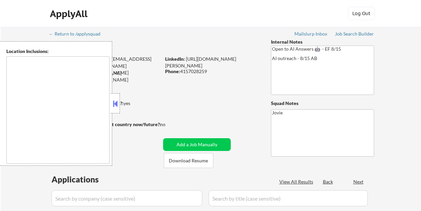
type textarea "[GEOGRAPHIC_DATA], [GEOGRAPHIC_DATA] [GEOGRAPHIC_DATA], [GEOGRAPHIC_DATA] [GEOG…"
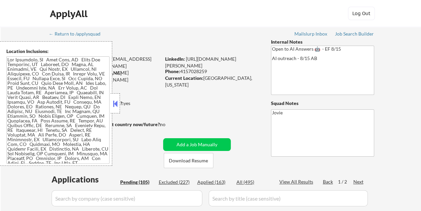
select select ""pending""
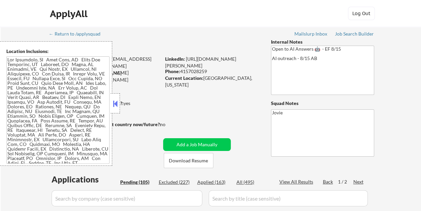
select select ""pending""
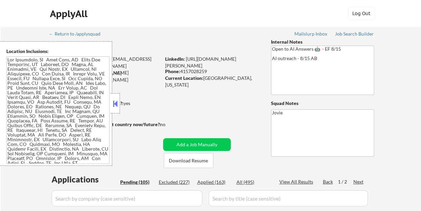
select select ""pending""
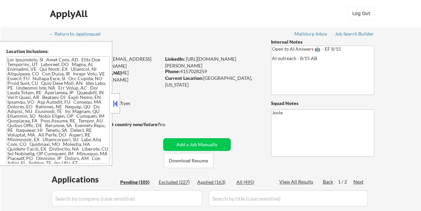
select select ""pending""
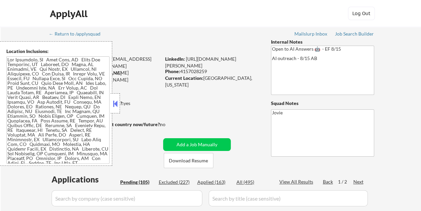
select select ""pending""
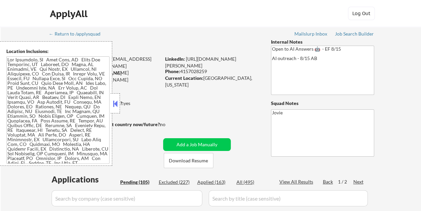
select select ""pending""
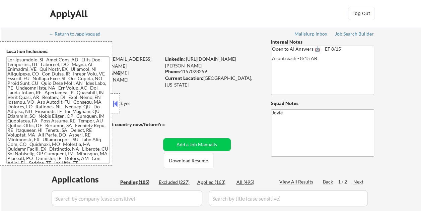
select select ""pending""
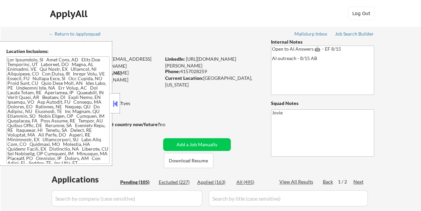
select select ""pending""
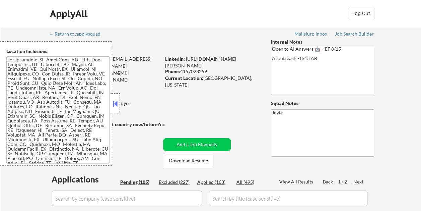
select select ""pending""
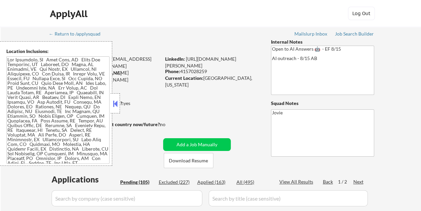
select select ""pending""
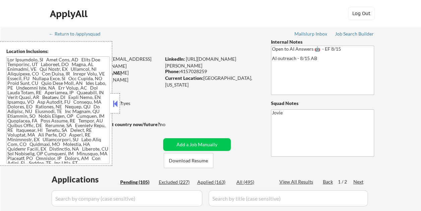
select select ""pending""
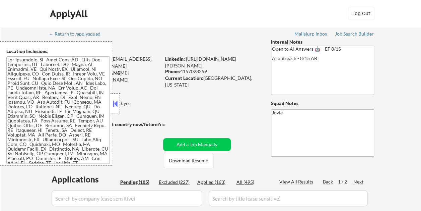
select select ""pending""
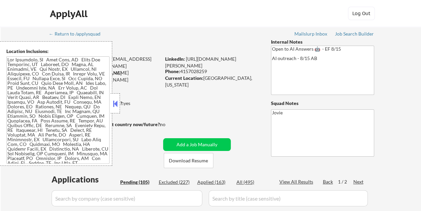
select select ""pending""
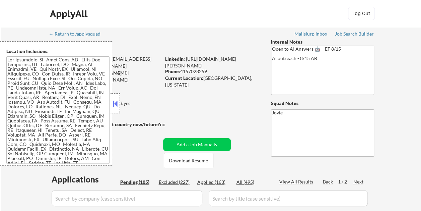
select select ""pending""
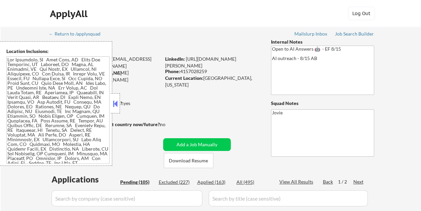
select select ""pending""
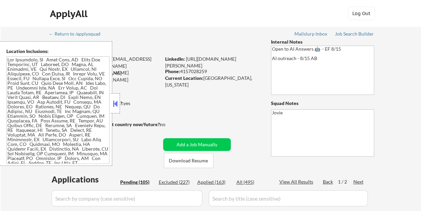
select select ""pending""
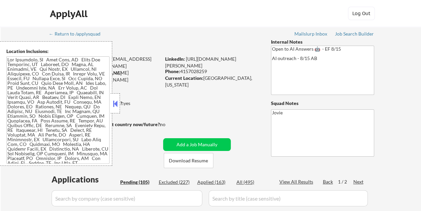
select select ""pending""
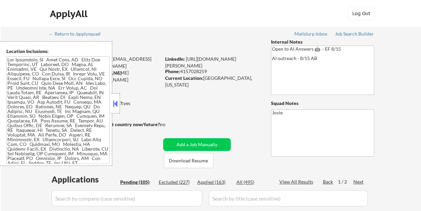
select select ""pending""
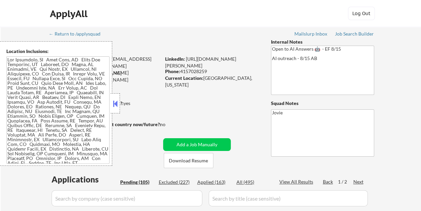
select select ""pending""
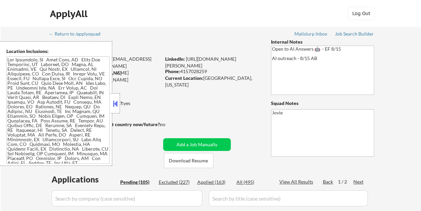
select select ""pending""
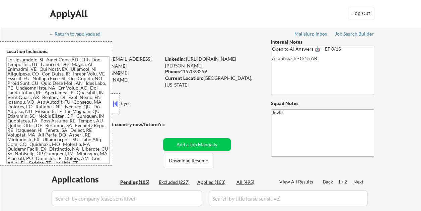
click at [117, 100] on button at bounding box center [114, 103] width 7 height 10
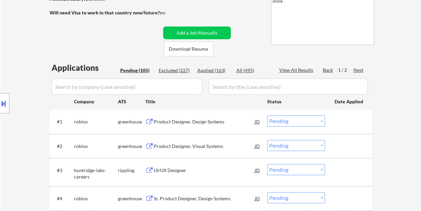
scroll to position [134, 0]
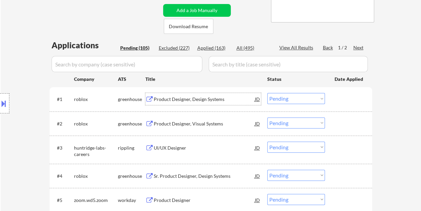
click at [199, 95] on div "Product Designer, Design Systems" at bounding box center [204, 99] width 101 height 12
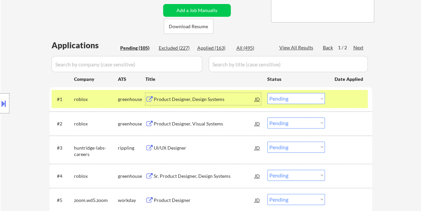
click at [356, 103] on div at bounding box center [348, 99] width 29 height 12
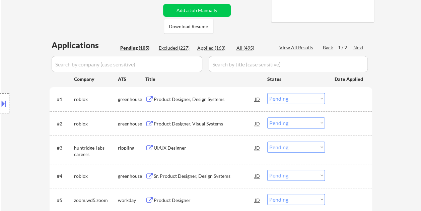
click at [354, 100] on div at bounding box center [348, 99] width 29 height 12
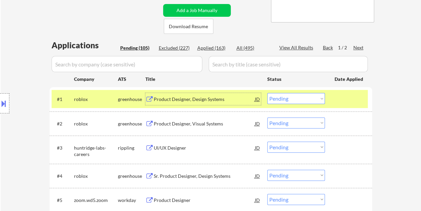
click at [219, 98] on div "Product Designer, Design Systems" at bounding box center [204, 99] width 101 height 7
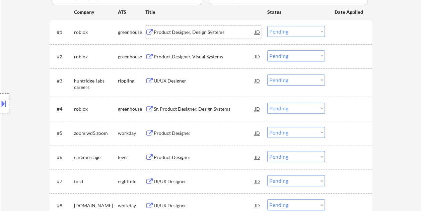
scroll to position [268, 0]
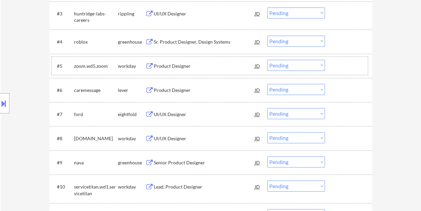
click at [342, 60] on div at bounding box center [348, 66] width 29 height 12
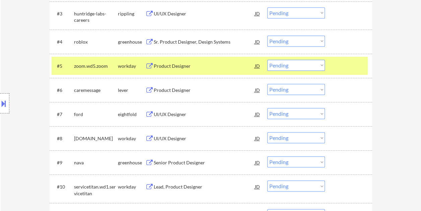
click at [175, 65] on div "Product Designer" at bounding box center [204, 66] width 101 height 7
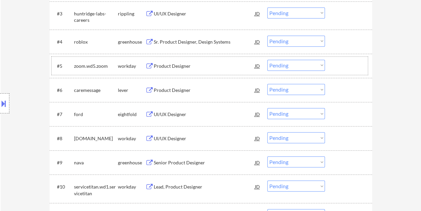
click at [338, 65] on div at bounding box center [348, 66] width 29 height 12
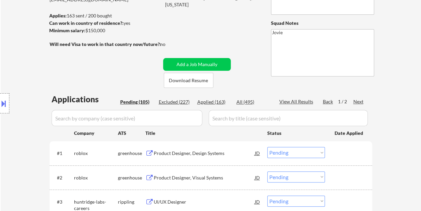
scroll to position [0, 0]
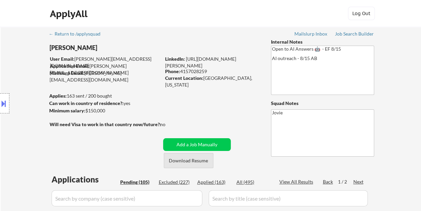
click at [180, 157] on button "Download Resume" at bounding box center [189, 160] width 50 height 15
click at [240, 21] on div "ApplyAll Log Out" at bounding box center [210, 15] width 335 height 17
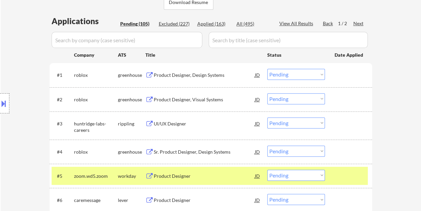
scroll to position [201, 0]
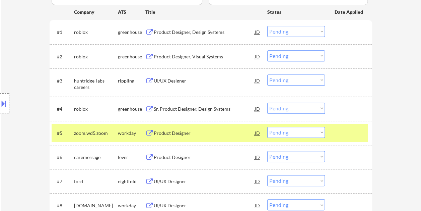
click at [316, 132] on select "Choose an option... Pending Applied Excluded (Questions) Excluded (Expired) Exc…" at bounding box center [296, 132] width 58 height 11
click at [267, 127] on select "Choose an option... Pending Applied Excluded (Questions) Excluded (Expired) Exc…" at bounding box center [296, 132] width 58 height 11
click at [207, 133] on div "Product Designer" at bounding box center [204, 133] width 101 height 7
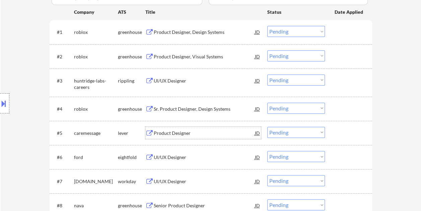
drag, startPoint x: 338, startPoint y: 128, endPoint x: 330, endPoint y: 130, distance: 8.9
click at [338, 129] on div at bounding box center [348, 133] width 29 height 12
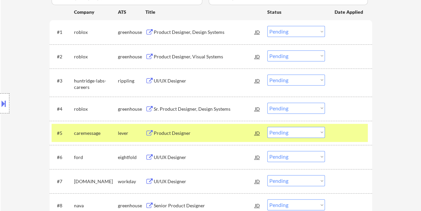
click at [320, 131] on select "Choose an option... Pending Applied Excluded (Questions) Excluded (Expired) Exc…" at bounding box center [296, 132] width 58 height 11
click at [267, 127] on select "Choose an option... Pending Applied Excluded (Questions) Excluded (Expired) Exc…" at bounding box center [296, 132] width 58 height 11
select select ""pending""
click at [358, 131] on div at bounding box center [348, 133] width 29 height 12
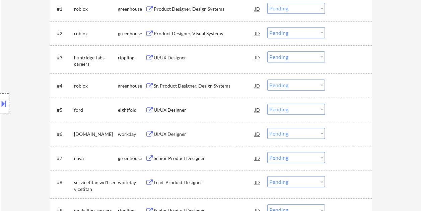
scroll to position [234, 0]
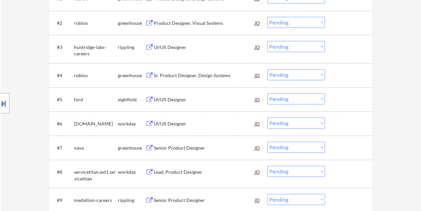
click at [337, 149] on div at bounding box center [348, 147] width 29 height 12
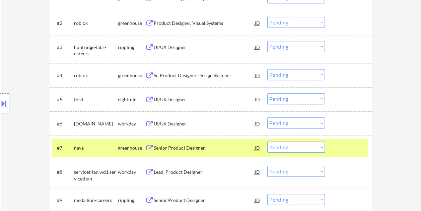
click at [214, 149] on div "Senior Product Designer" at bounding box center [204, 147] width 101 height 7
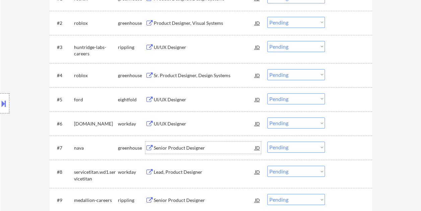
click at [337, 143] on div at bounding box center [348, 147] width 29 height 12
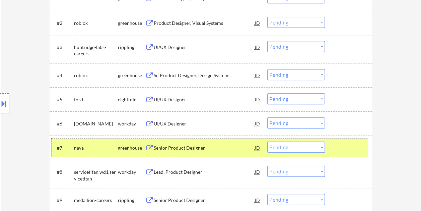
click at [316, 146] on select "Choose an option... Pending Applied Excluded (Questions) Excluded (Expired) Exc…" at bounding box center [296, 146] width 58 height 11
click at [267, 141] on select "Choose an option... Pending Applied Excluded (Questions) Excluded (Expired) Exc…" at bounding box center [296, 146] width 58 height 11
select select ""pending""
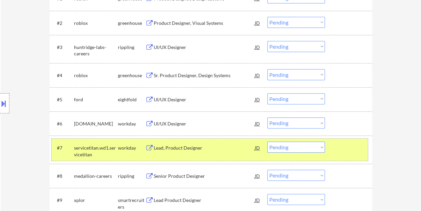
click at [338, 150] on div at bounding box center [348, 147] width 29 height 12
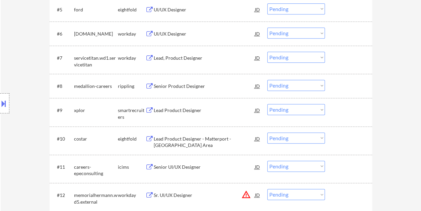
scroll to position [301, 0]
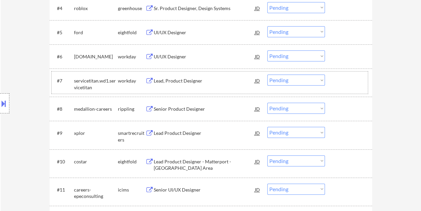
click at [336, 53] on div at bounding box center [348, 56] width 29 height 12
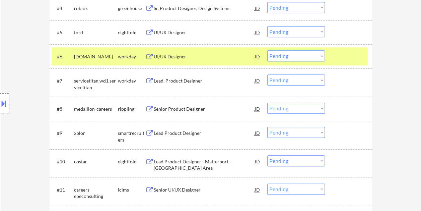
click at [205, 55] on div "UI/UX Designer" at bounding box center [204, 56] width 101 height 7
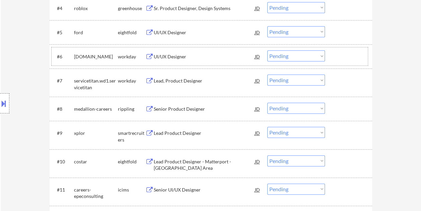
drag, startPoint x: 338, startPoint y: 55, endPoint x: 324, endPoint y: 56, distance: 13.5
click at [338, 54] on div at bounding box center [348, 56] width 29 height 12
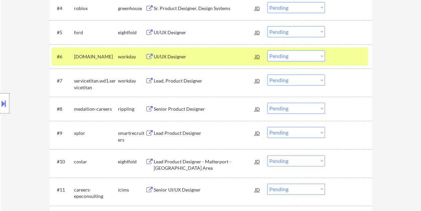
click at [321, 56] on select "Choose an option... Pending Applied Excluded (Questions) Excluded (Expired) Exc…" at bounding box center [296, 55] width 58 height 11
click at [267, 50] on select "Choose an option... Pending Applied Excluded (Questions) Excluded (Expired) Exc…" at bounding box center [296, 55] width 58 height 11
select select ""pending""
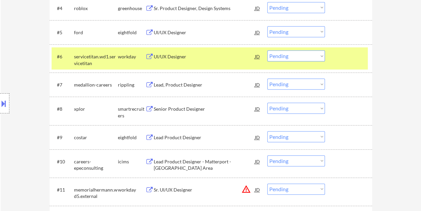
click at [342, 57] on div at bounding box center [348, 56] width 29 height 12
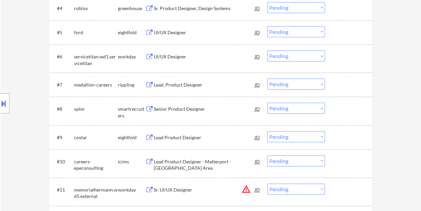
click at [344, 57] on div at bounding box center [348, 56] width 29 height 12
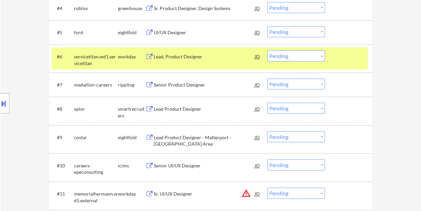
click at [187, 56] on div "Lead, Product Designer" at bounding box center [204, 56] width 101 height 7
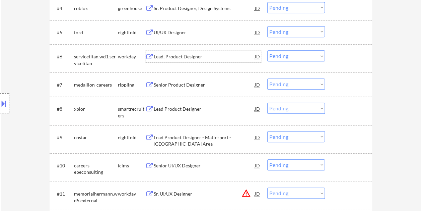
click at [336, 59] on div at bounding box center [348, 56] width 29 height 12
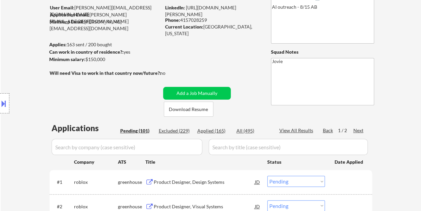
scroll to position [67, 0]
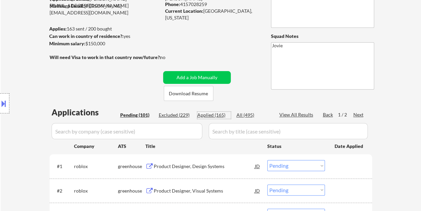
click at [217, 114] on div "Applied (165)" at bounding box center [213, 114] width 33 height 7
select select ""applied""
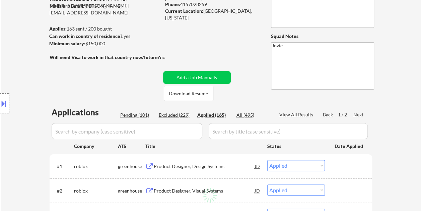
select select ""applied""
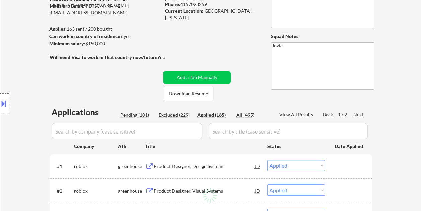
select select ""applied""
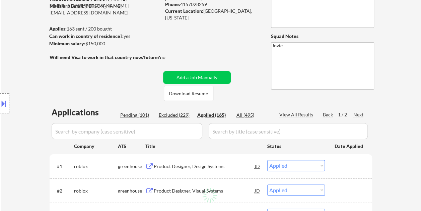
select select ""applied""
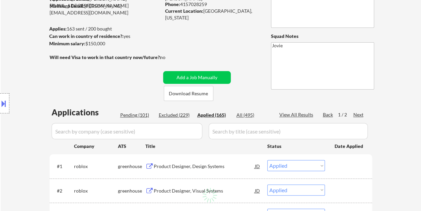
select select ""applied""
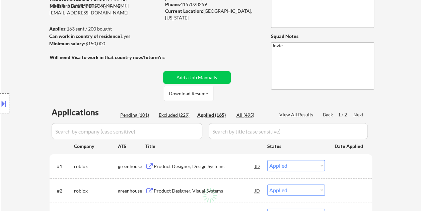
select select ""applied""
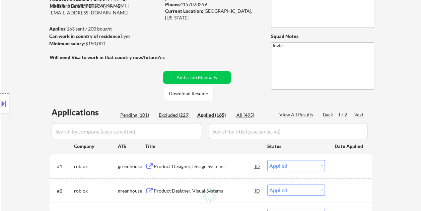
select select ""applied""
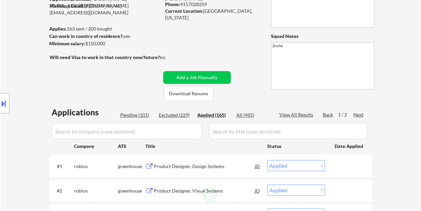
select select ""applied""
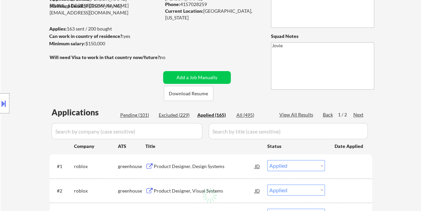
select select ""applied""
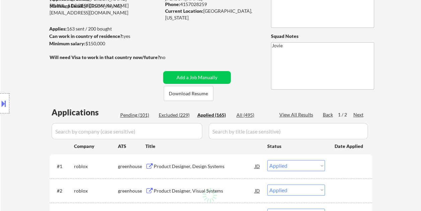
select select ""applied""
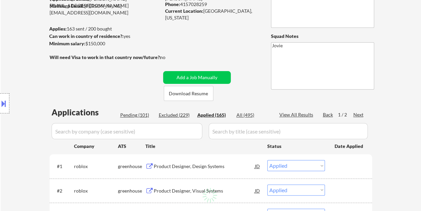
select select ""applied""
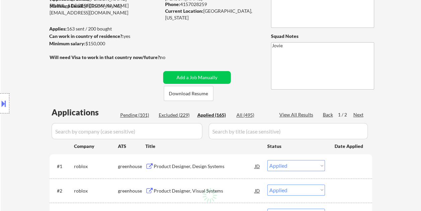
select select ""applied""
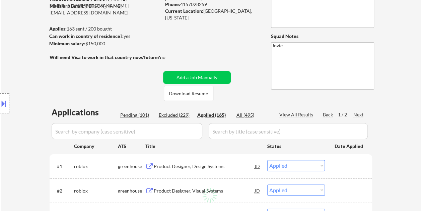
select select ""applied""
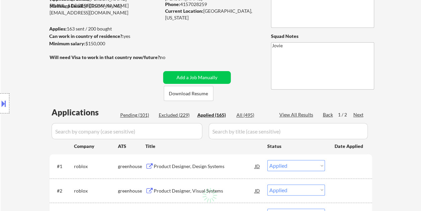
select select ""applied""
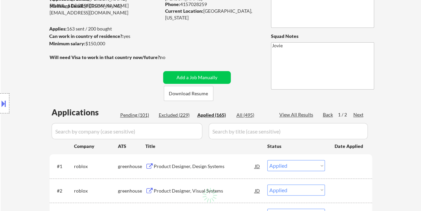
select select ""applied""
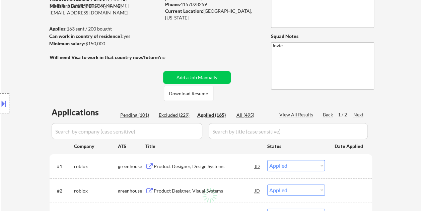
select select ""applied""
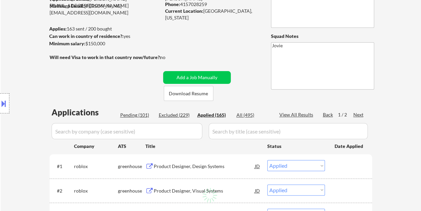
select select ""applied""
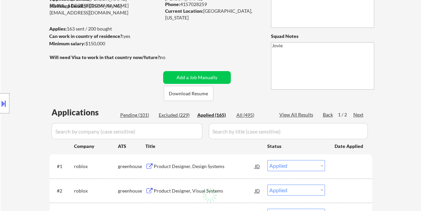
select select ""applied""
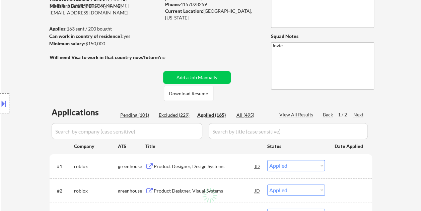
select select ""applied""
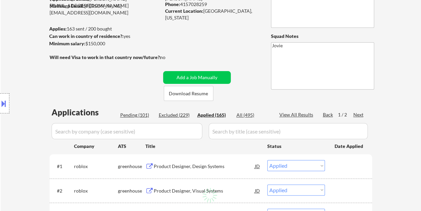
select select ""applied""
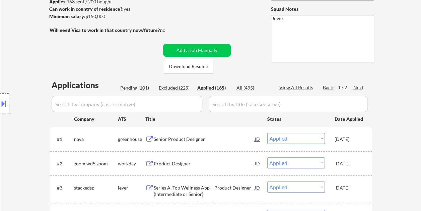
scroll to position [100, 0]
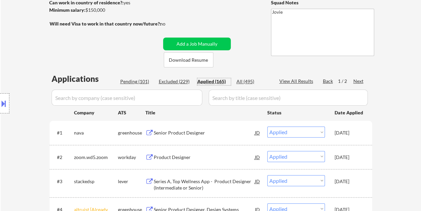
drag, startPoint x: 142, startPoint y: 78, endPoint x: 167, endPoint y: 101, distance: 34.4
click at [142, 79] on div "Pending (101)" at bounding box center [136, 81] width 33 height 7
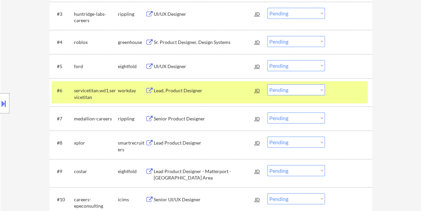
scroll to position [268, 0]
click at [307, 87] on select "Choose an option... Pending Applied Excluded (Questions) Excluded (Expired) Exc…" at bounding box center [296, 89] width 58 height 11
click at [267, 84] on select "Choose an option... Pending Applied Excluded (Questions) Excluded (Expired) Exc…" at bounding box center [296, 89] width 58 height 11
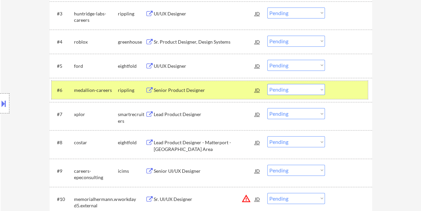
click at [353, 83] on div "#6 medallion-careers rippling Senior Product Designer JD Choose an option... Pe…" at bounding box center [210, 90] width 316 height 18
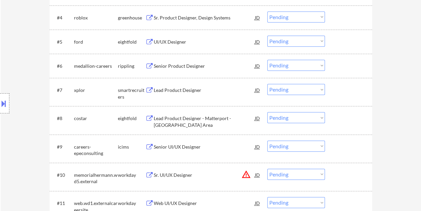
scroll to position [301, 0]
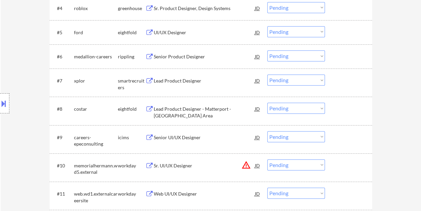
click at [344, 77] on div at bounding box center [348, 80] width 29 height 12
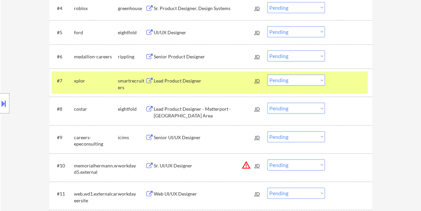
click at [197, 85] on div "Lead Product Designer" at bounding box center [204, 80] width 101 height 12
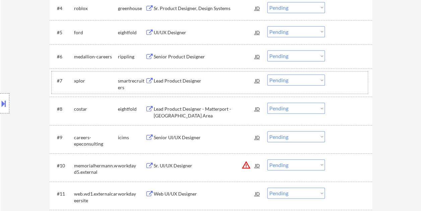
drag, startPoint x: 349, startPoint y: 89, endPoint x: 335, endPoint y: 85, distance: 14.6
click at [347, 88] on div "#7 xplor smartrecruiters Lead Product Designer JD Choose an option... Pending A…" at bounding box center [210, 82] width 316 height 22
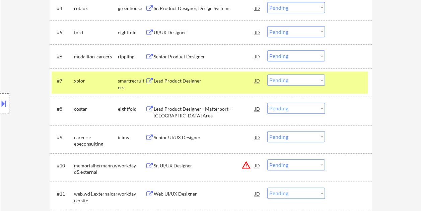
click at [320, 77] on select "Choose an option... Pending Applied Excluded (Questions) Excluded (Expired) Exc…" at bounding box center [296, 79] width 58 height 11
click at [267, 74] on select "Choose an option... Pending Applied Excluded (Questions) Excluded (Expired) Exc…" at bounding box center [296, 79] width 58 height 11
click at [337, 76] on div at bounding box center [348, 80] width 29 height 12
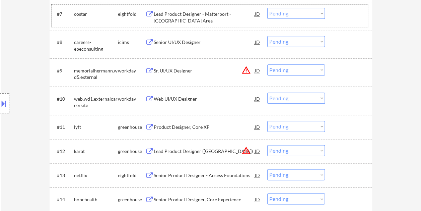
scroll to position [368, 0]
click at [346, 99] on div at bounding box center [348, 98] width 29 height 12
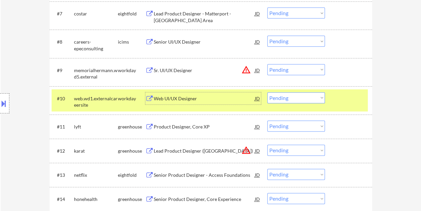
click at [181, 97] on div "Web UI/UX Designer" at bounding box center [204, 98] width 101 height 7
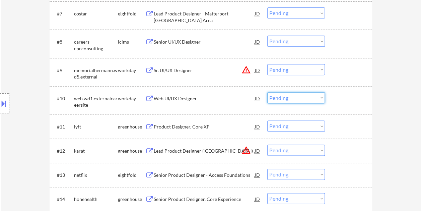
click at [322, 93] on select "Choose an option... Pending Applied Excluded (Questions) Excluded (Expired) Exc…" at bounding box center [296, 97] width 58 height 11
click at [267, 92] on select "Choose an option... Pending Applied Excluded (Questions) Excluded (Expired) Exc…" at bounding box center [296, 97] width 58 height 11
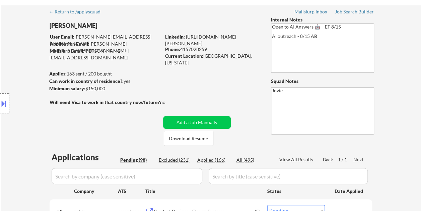
scroll to position [0, 0]
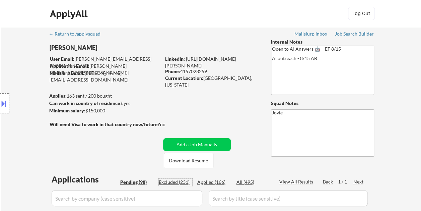
click at [177, 183] on div "Excluded (231)" at bounding box center [175, 181] width 33 height 7
click at [135, 182] on div "Pending (98)" at bounding box center [136, 181] width 33 height 7
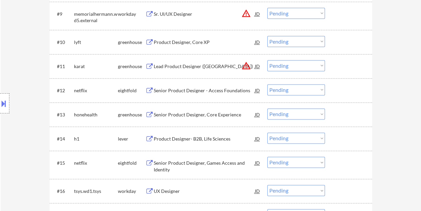
scroll to position [435, 0]
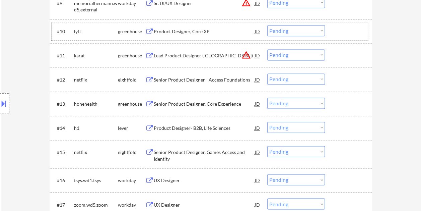
drag, startPoint x: 331, startPoint y: 28, endPoint x: 323, endPoint y: 33, distance: 9.1
click at [332, 28] on div "#10 lyft greenhouse Product Designer, Core XP JD warning_amber Choose an option…" at bounding box center [210, 31] width 316 height 18
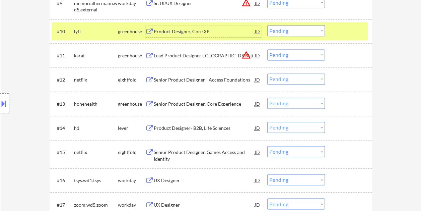
click at [200, 36] on div "Product Designer, Core XP" at bounding box center [204, 31] width 101 height 12
